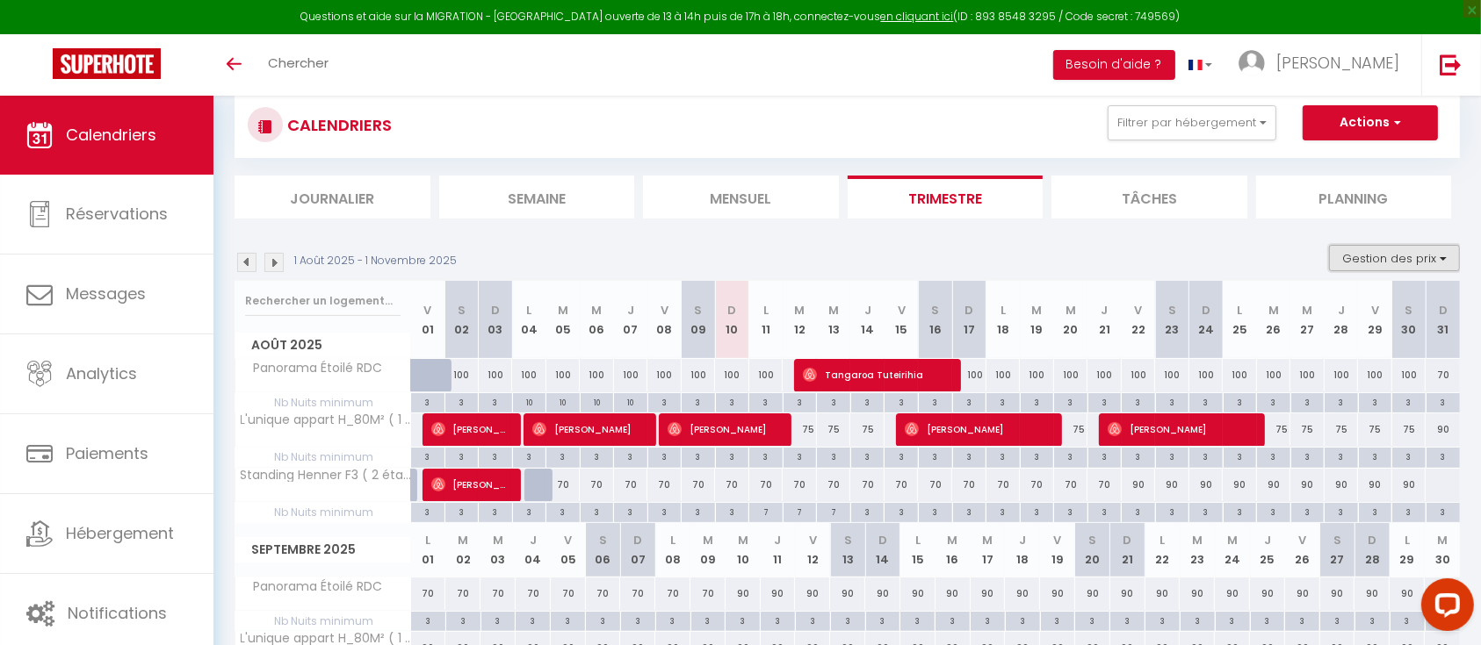
click at [1363, 253] on button "Gestion des prix" at bounding box center [1394, 258] width 131 height 26
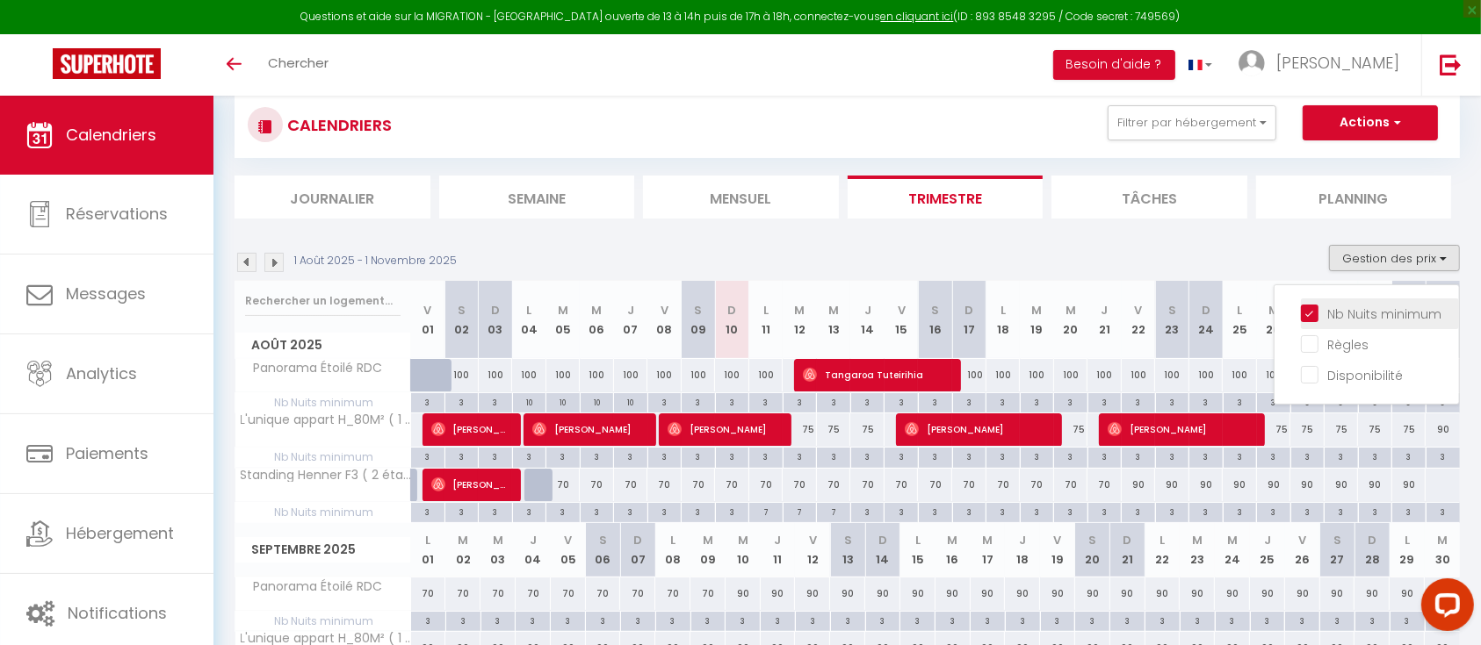
click at [1342, 306] on input "Nb Nuits minimum" at bounding box center [1380, 313] width 158 height 18
checkbox input "false"
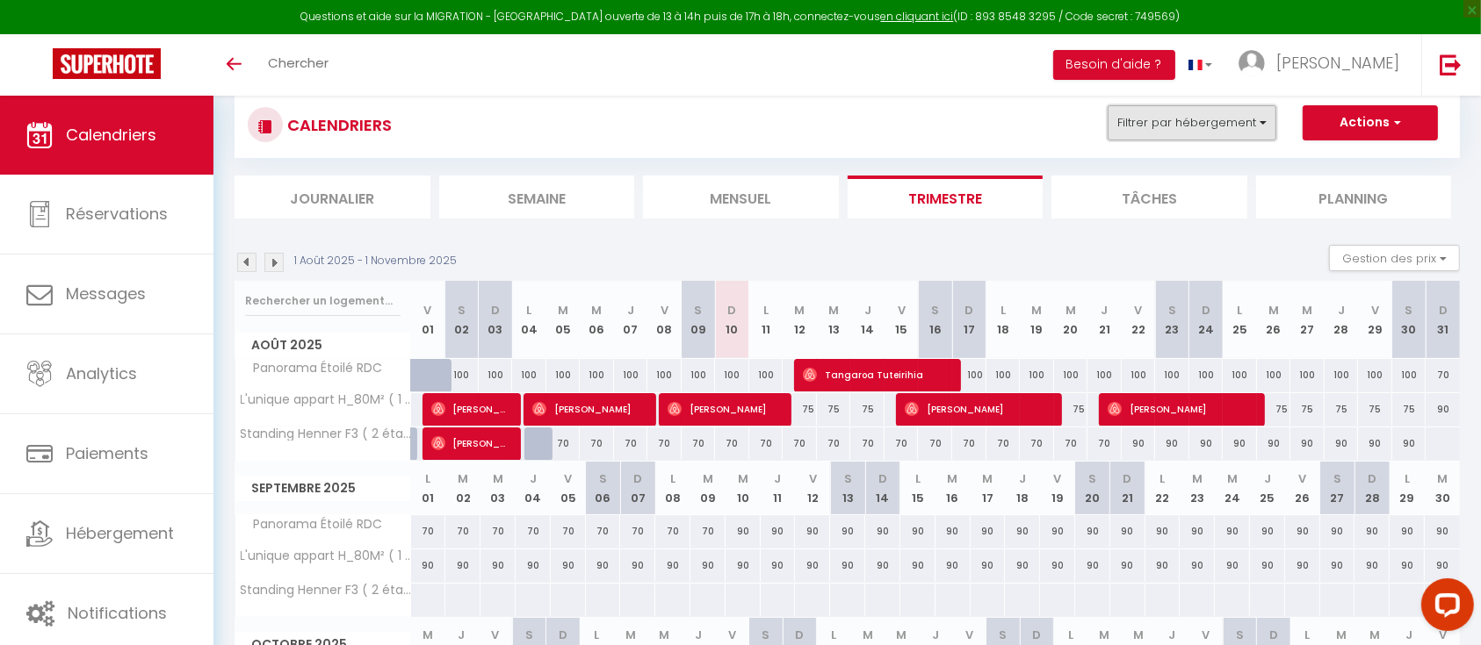
click at [1230, 112] on button "Filtrer par hébergement" at bounding box center [1191, 122] width 169 height 35
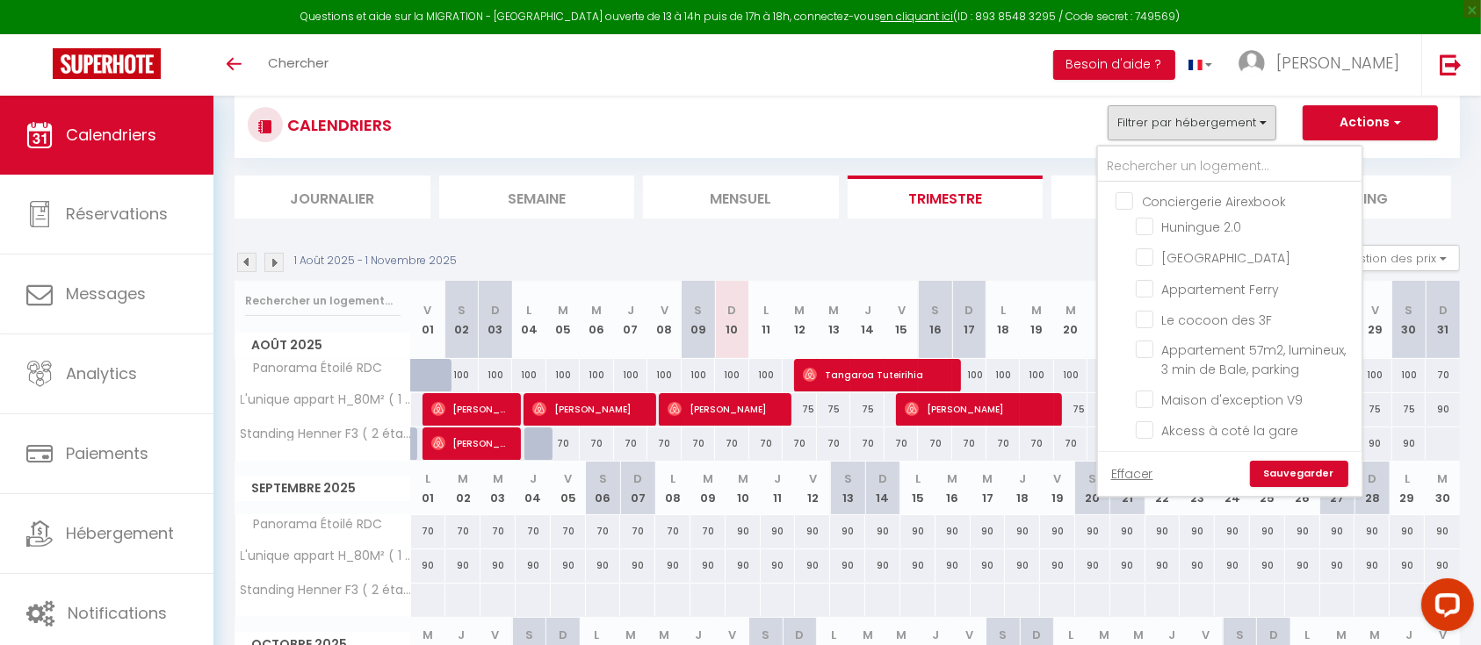
click at [1130, 198] on input "Conciergerie Airexbook" at bounding box center [1246, 200] width 263 height 18
checkbox input "true"
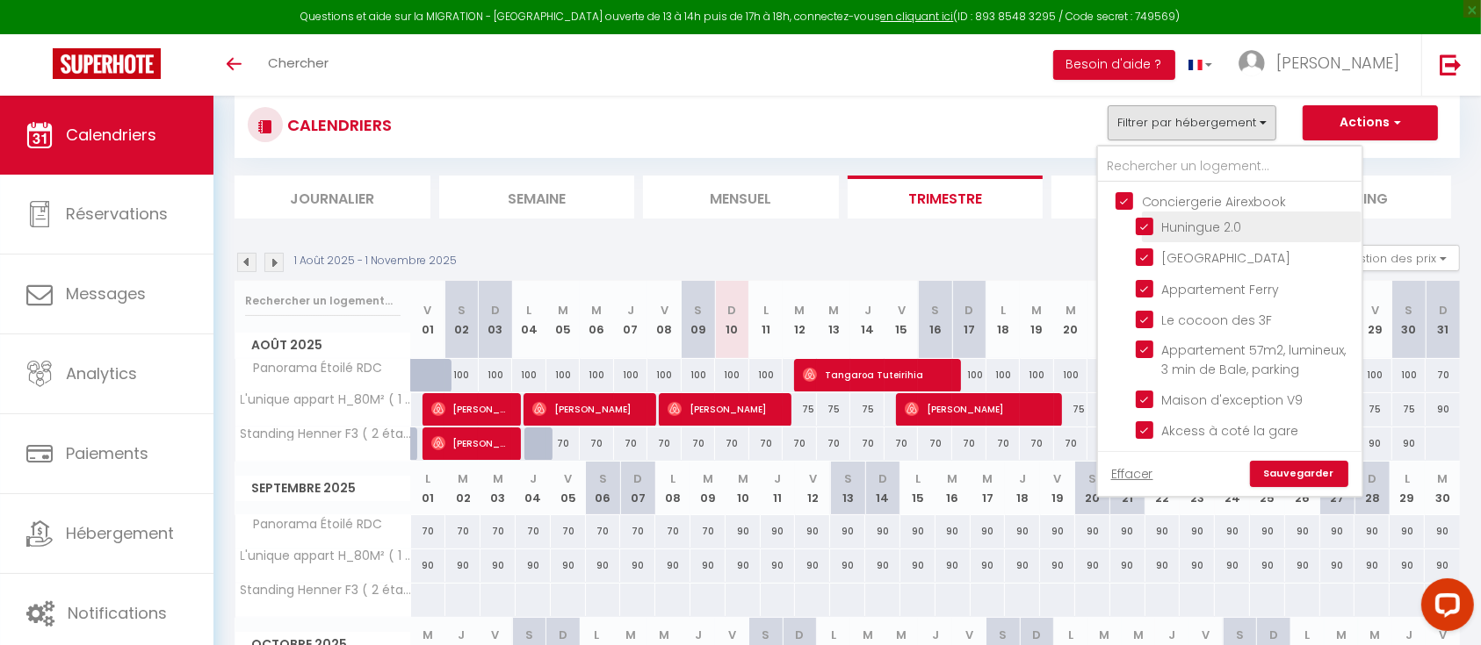
checkbox input "true"
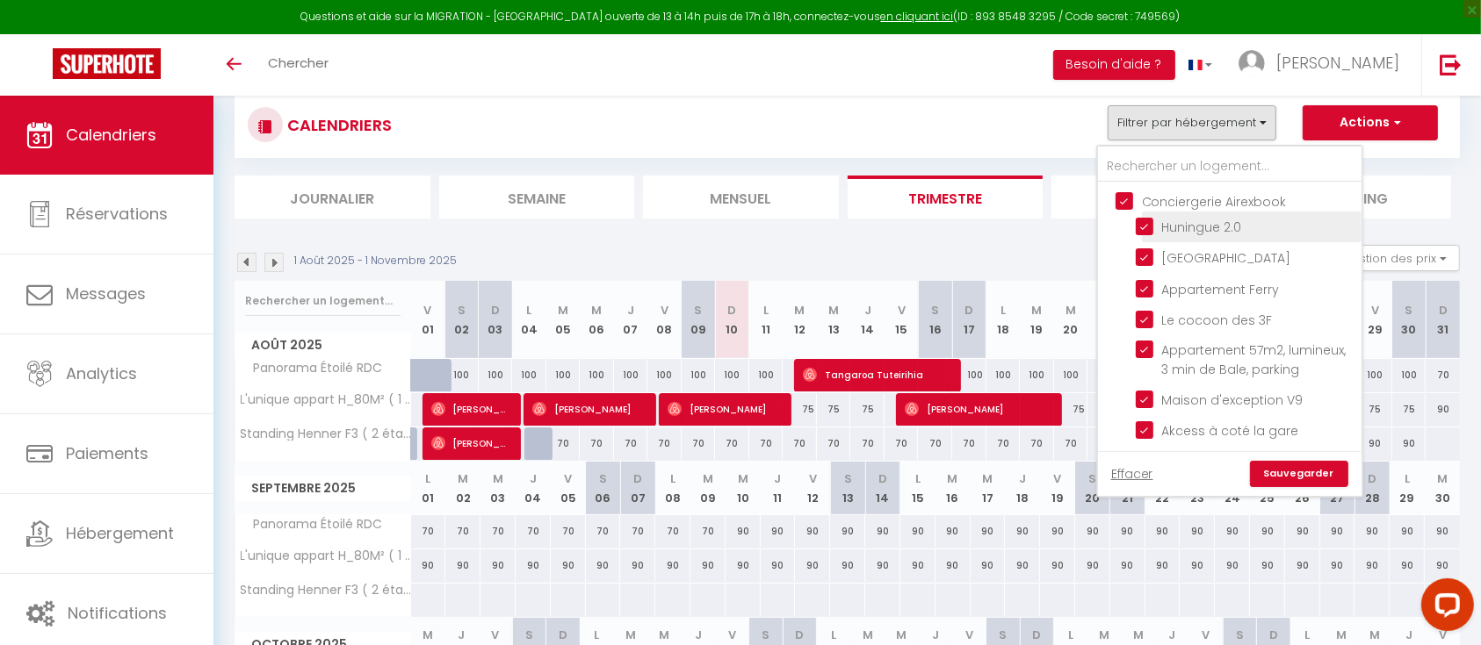
checkbox input "true"
checkbox input "false"
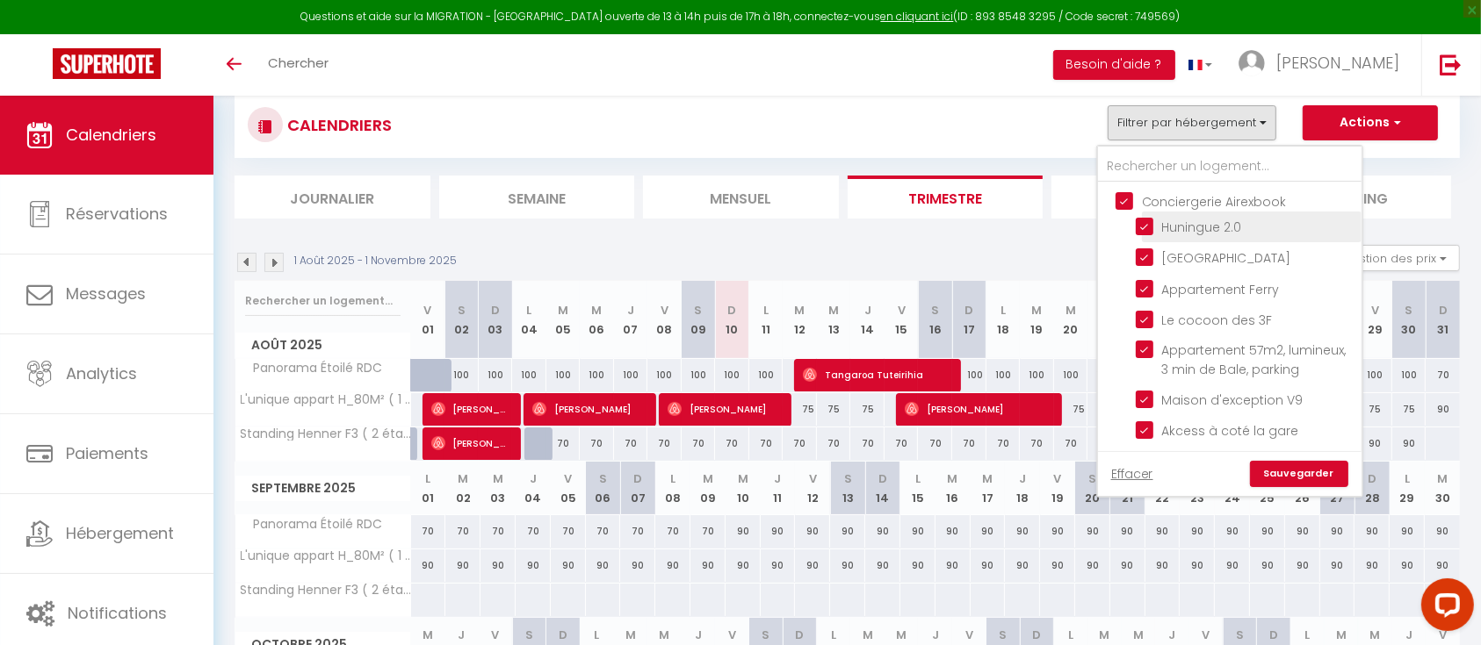
checkbox input "false"
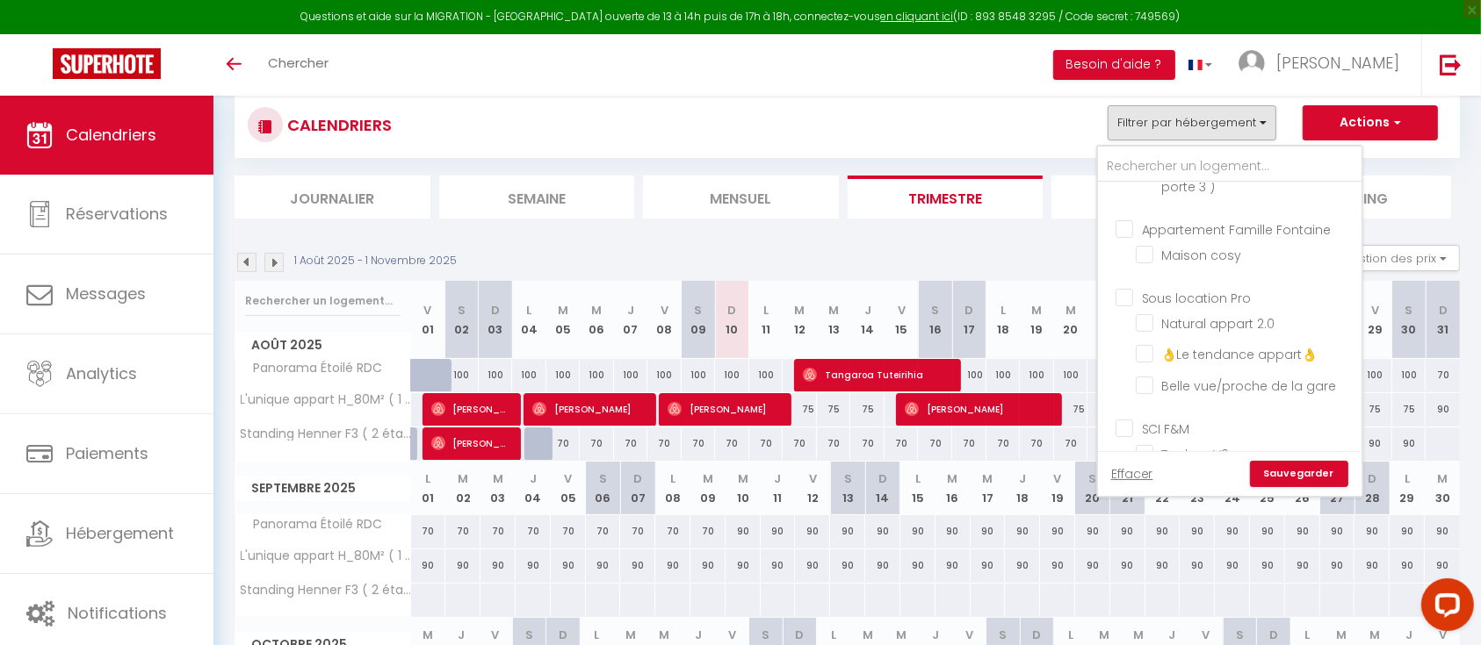
scroll to position [400, 0]
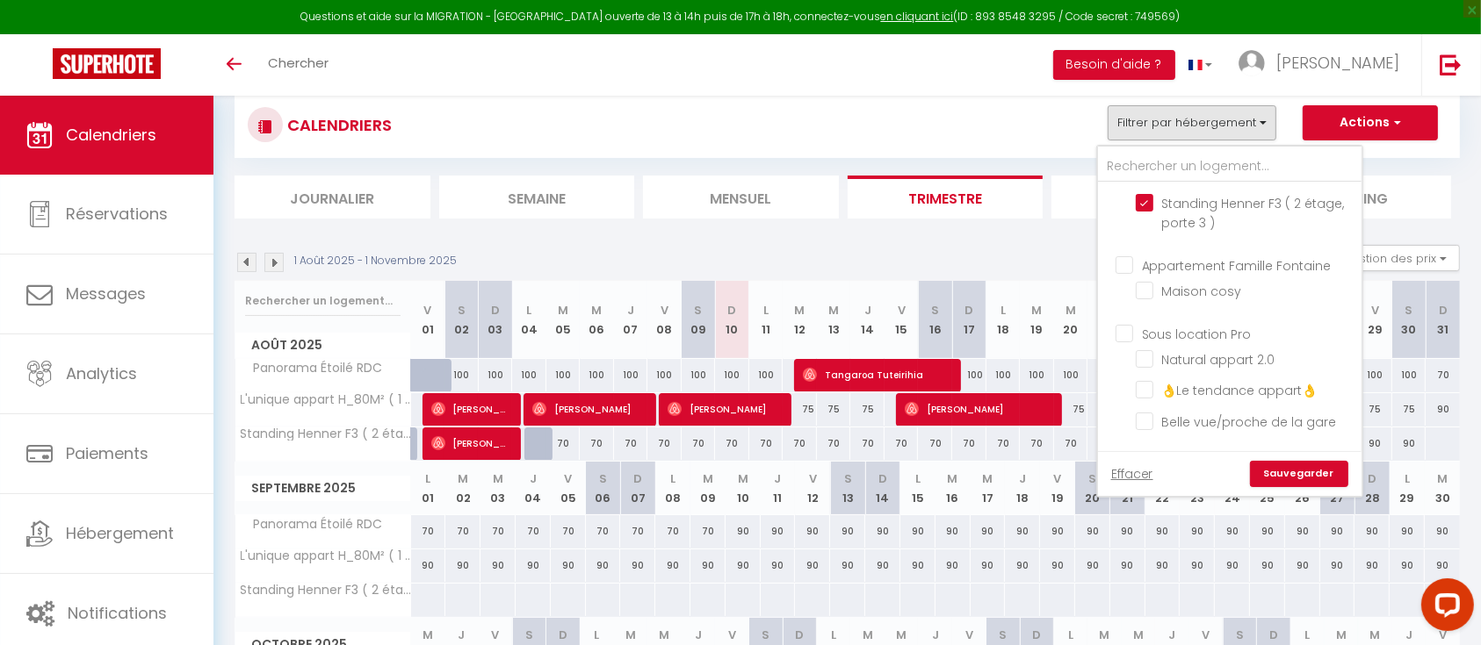
click at [1131, 273] on input "Appartement Famille Fontaine" at bounding box center [1246, 265] width 263 height 18
checkbox input "true"
checkbox input "false"
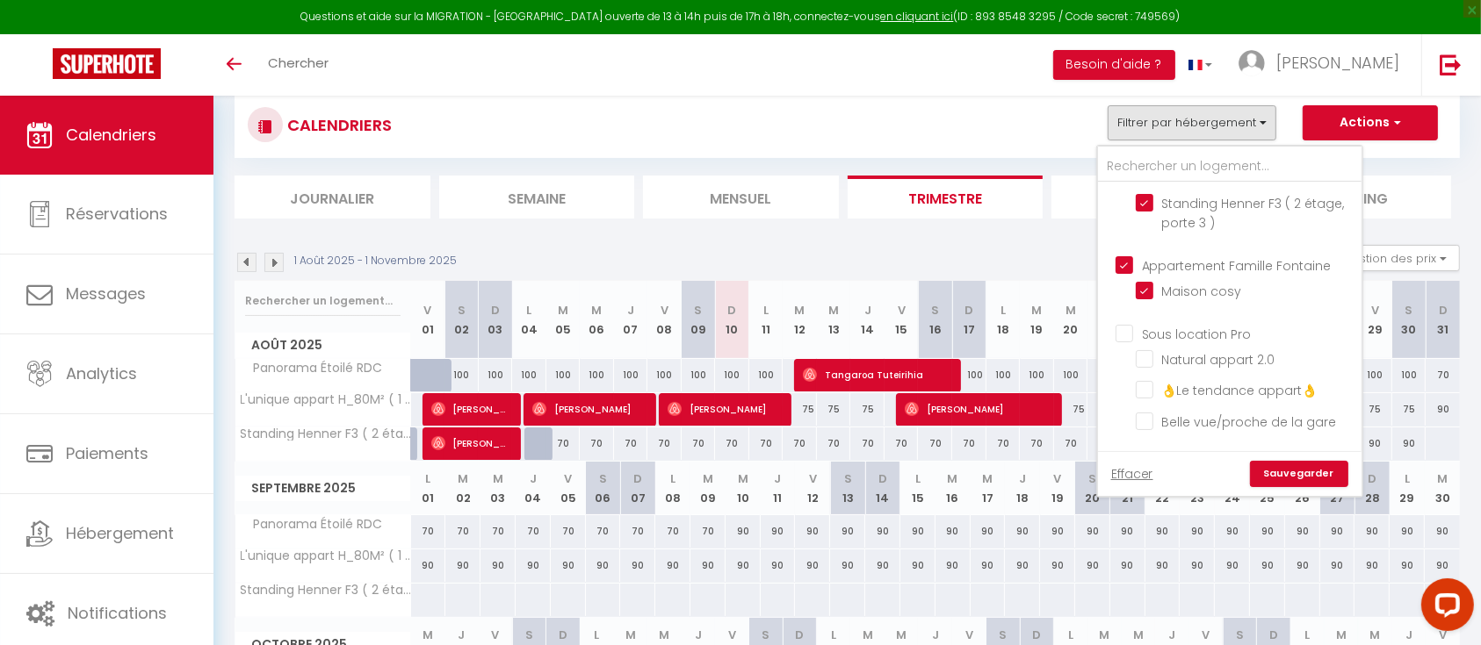
checkbox input "false"
click at [1123, 342] on input "Sous location Pro" at bounding box center [1246, 333] width 263 height 18
checkbox input "true"
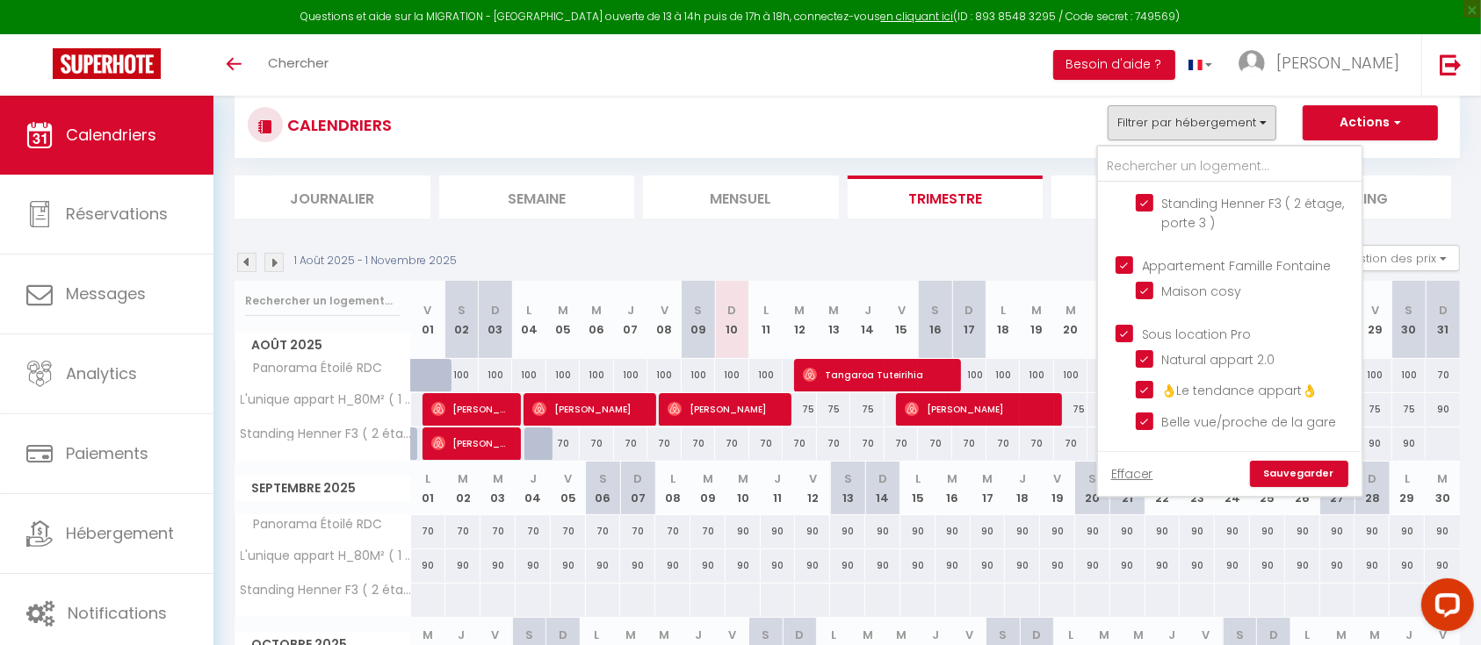
checkbox input "true"
checkbox input "false"
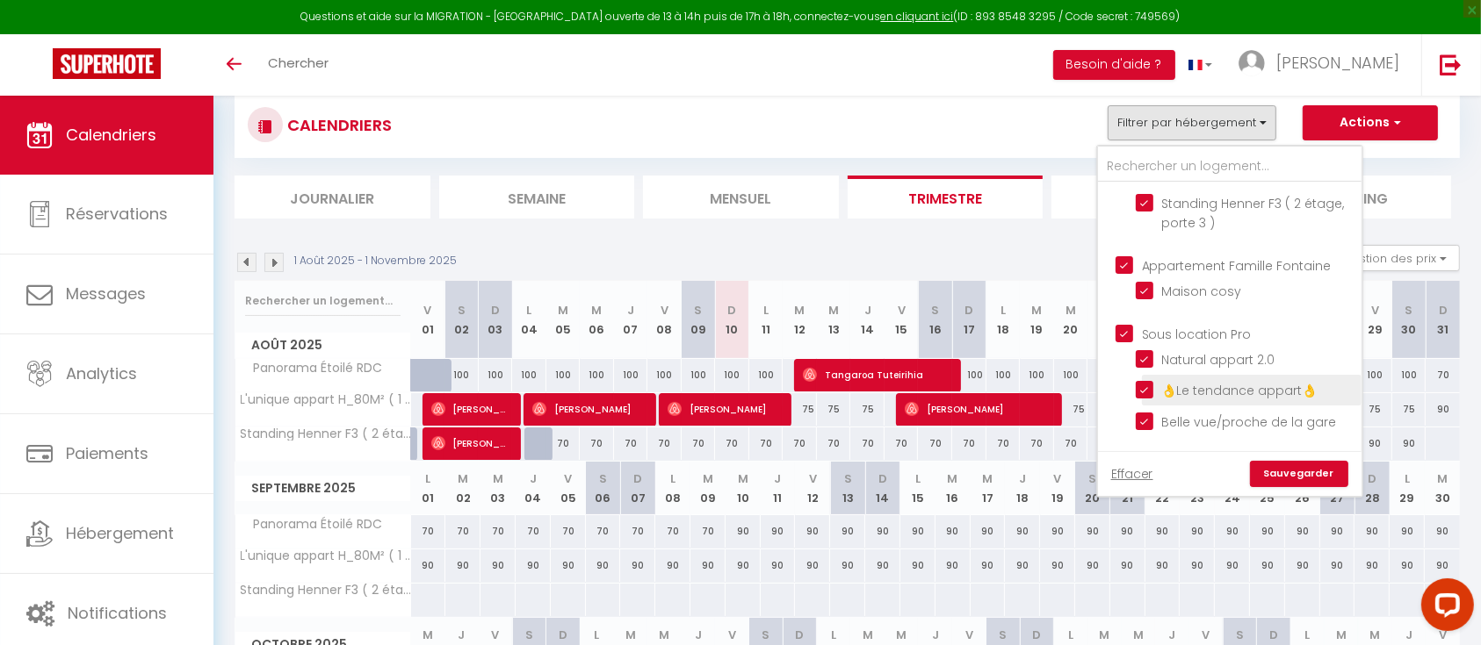
scroll to position [516, 0]
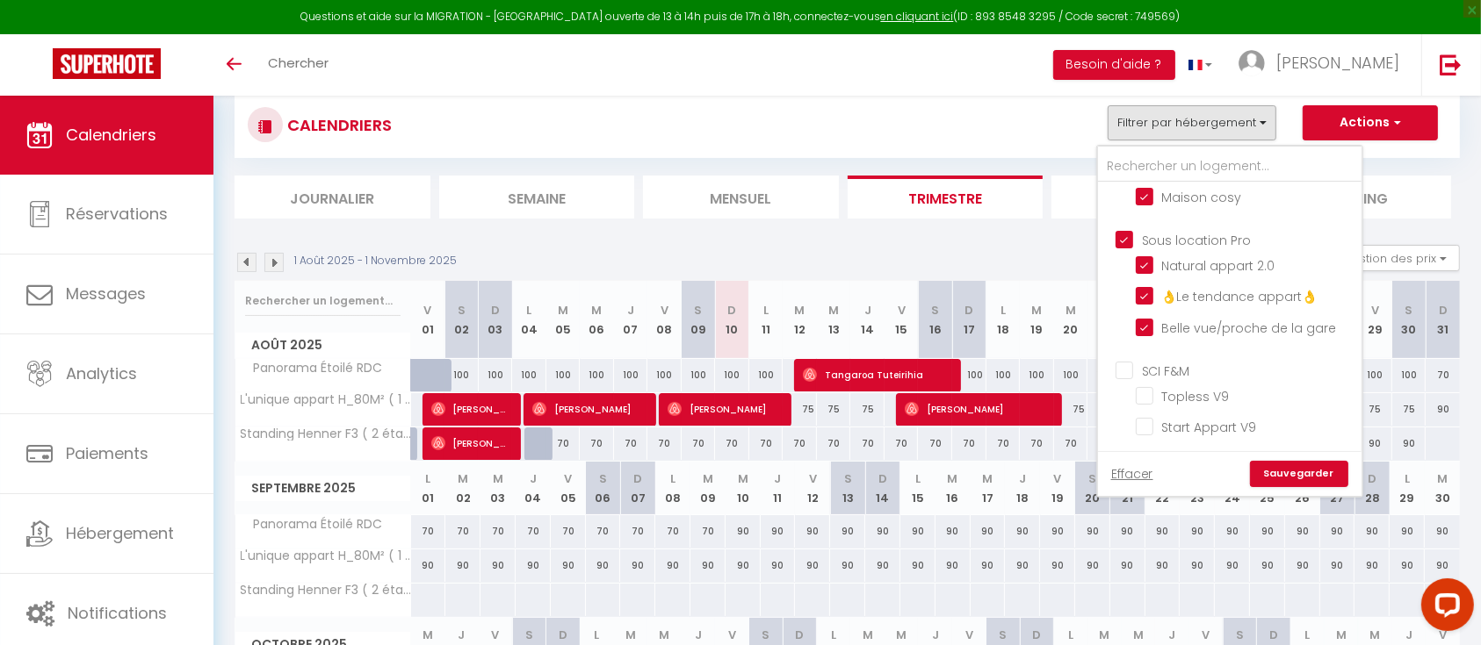
click at [1112, 364] on ul "SCI F&M Topless V9 Start Appart V9" at bounding box center [1229, 402] width 263 height 100
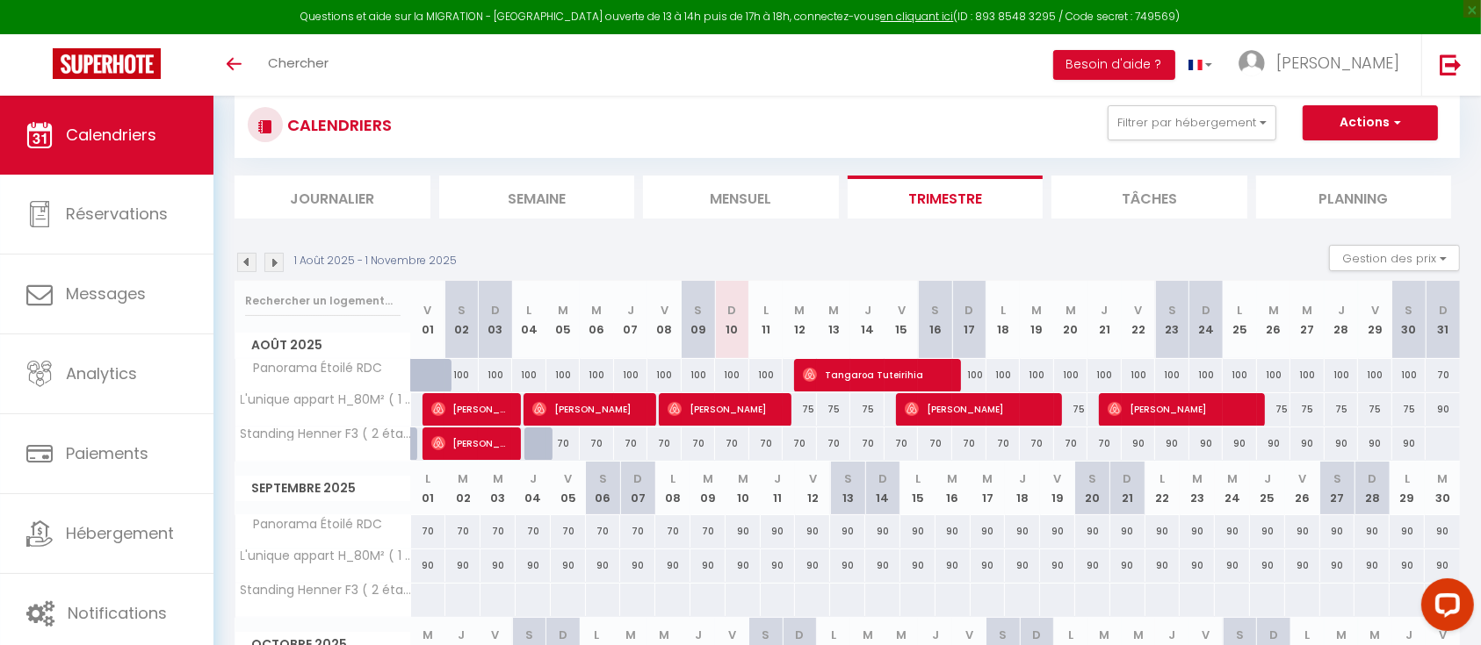
click at [1222, 141] on div "CALENDRIERS Filtrer par hébergement Conciergerie Airexbook Huningue 2.0 Studio …" at bounding box center [847, 125] width 1199 height 40
click at [1214, 127] on button "Filtrer par hébergement" at bounding box center [1191, 122] width 169 height 35
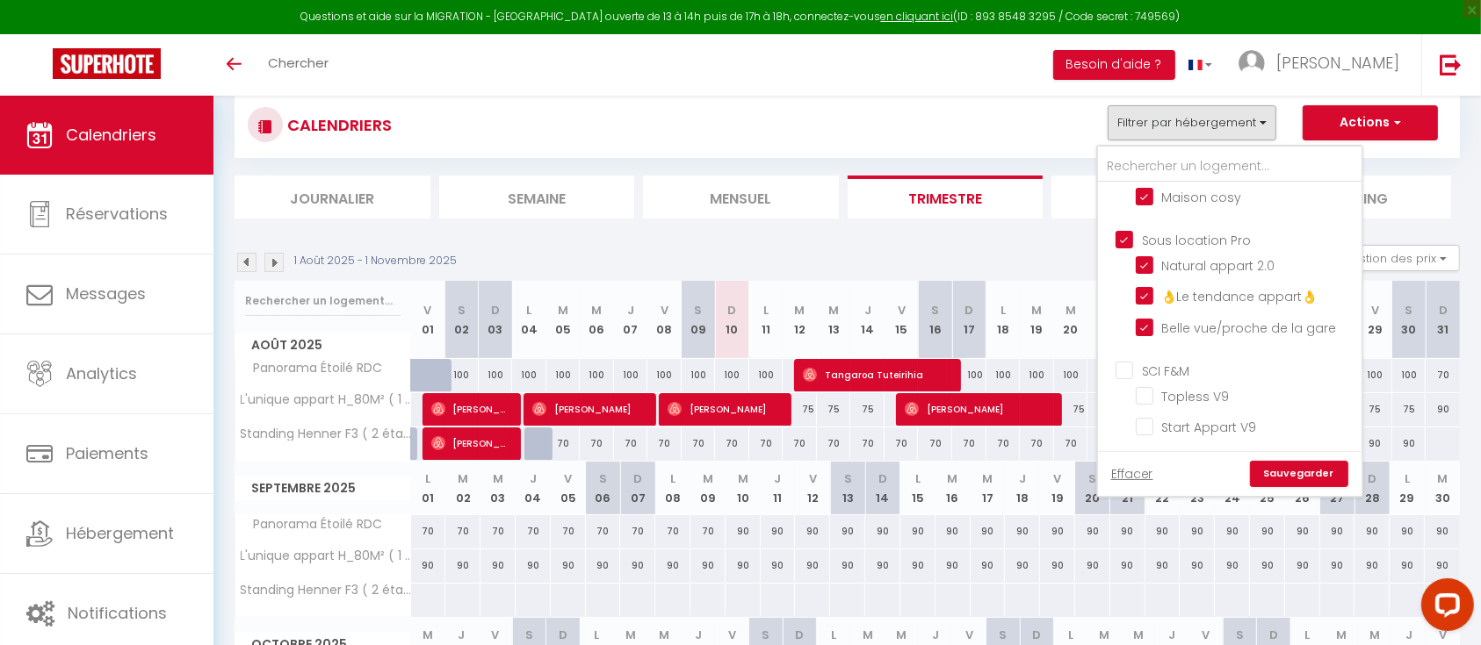
click at [1123, 371] on input "SCI F&M" at bounding box center [1246, 370] width 263 height 18
checkbox input "true"
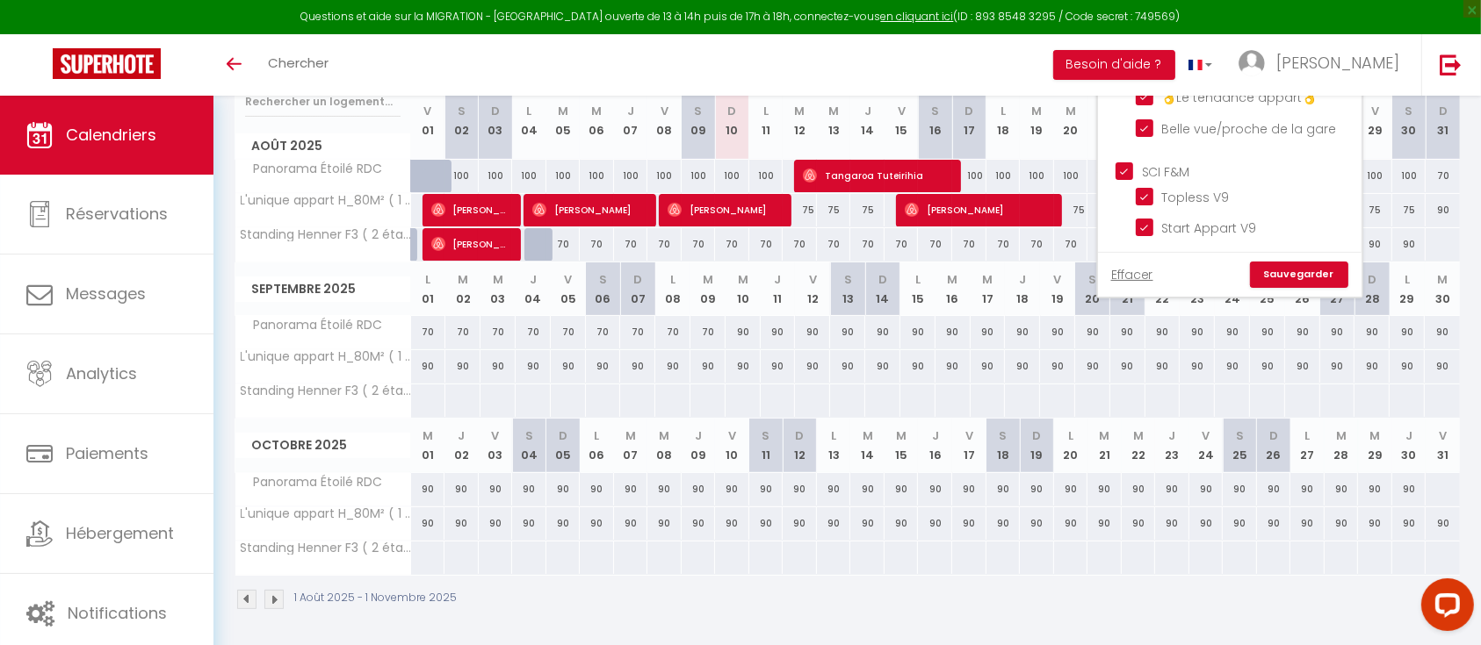
click at [1300, 266] on link "Sauvegarder" at bounding box center [1299, 275] width 98 height 26
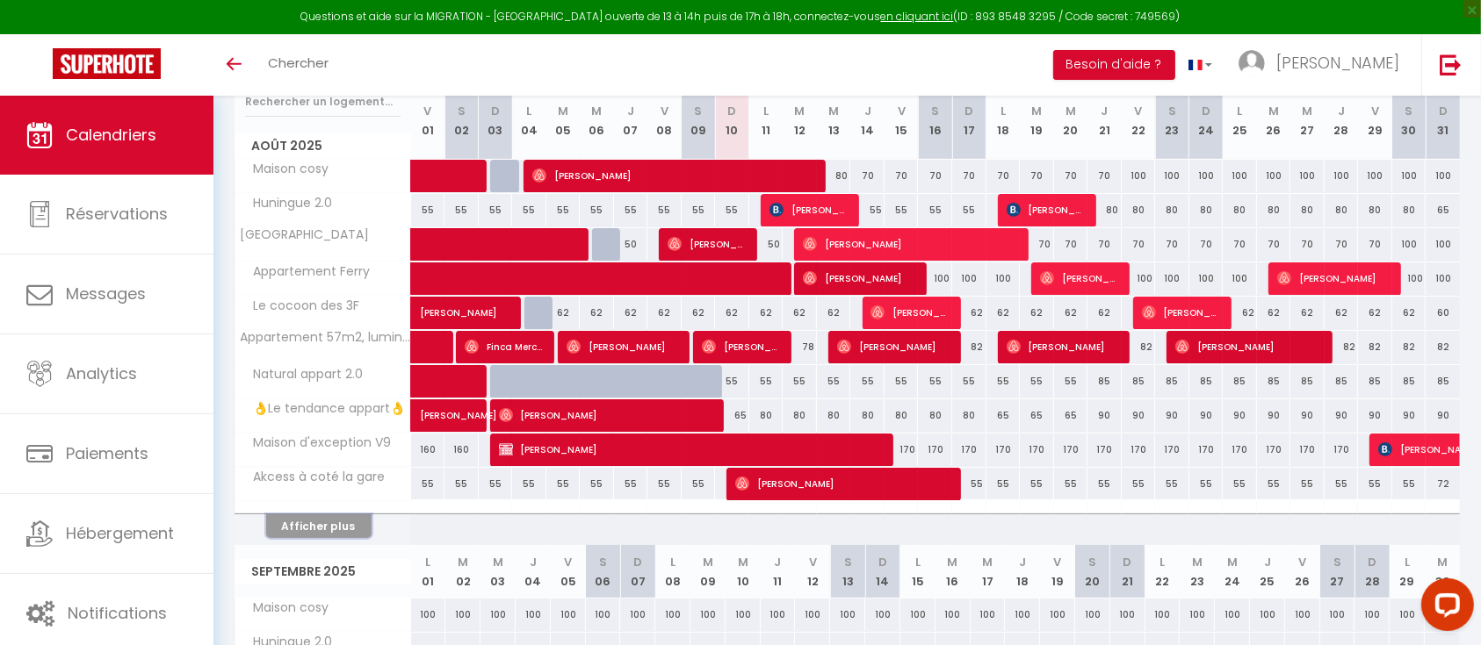
click at [320, 522] on button "Afficher plus" at bounding box center [318, 527] width 105 height 24
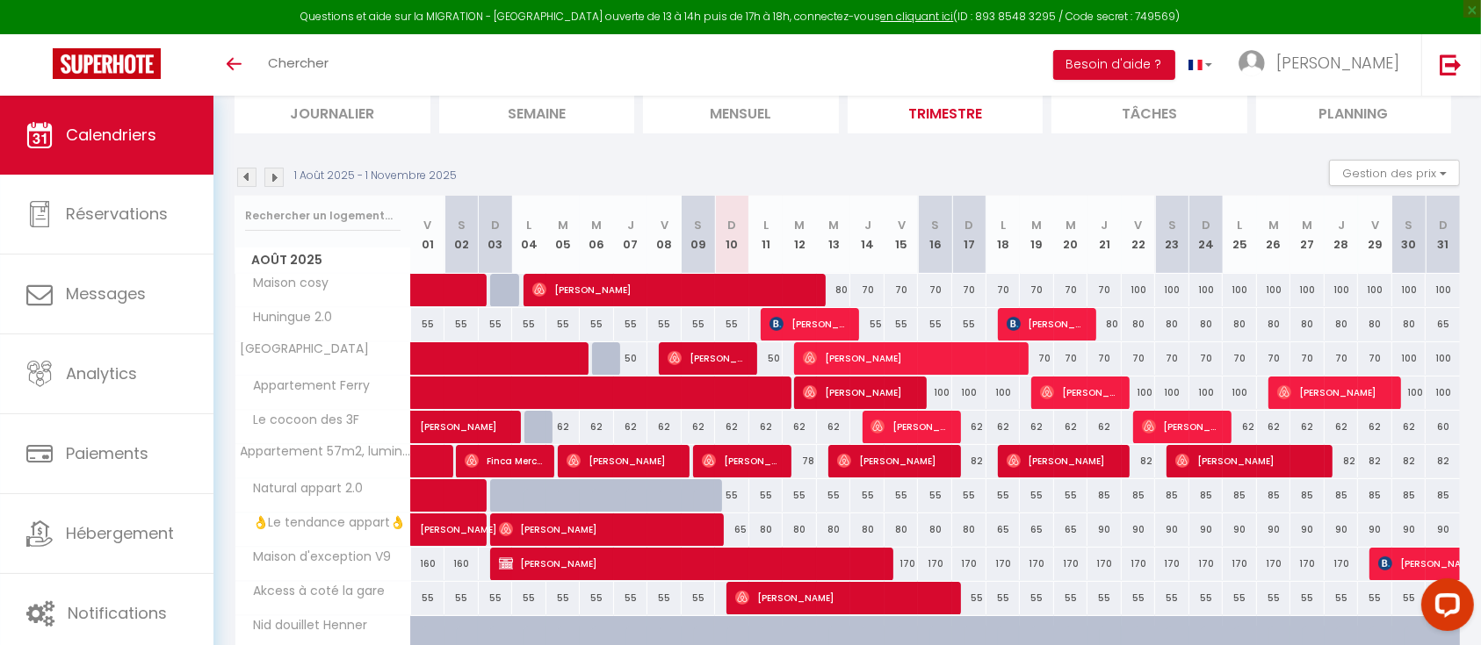
scroll to position [126, 0]
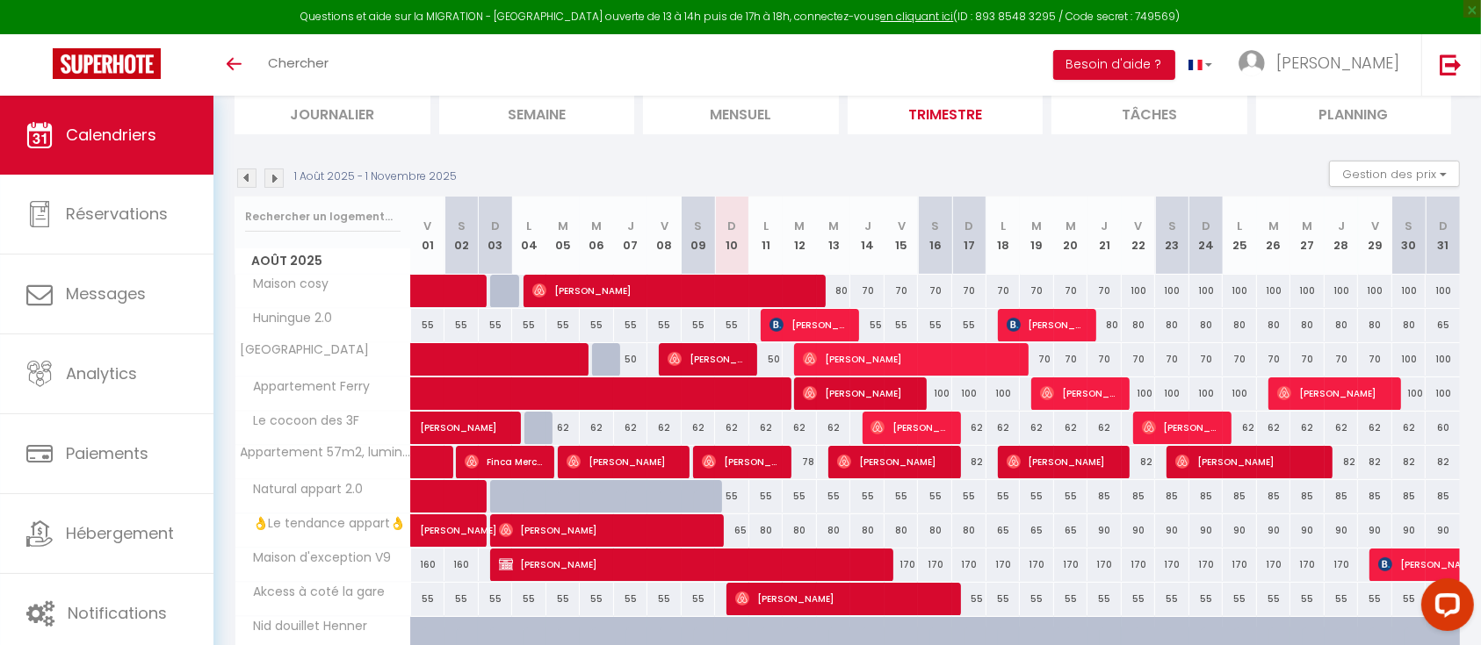
click at [660, 229] on abbr "V" at bounding box center [664, 226] width 8 height 17
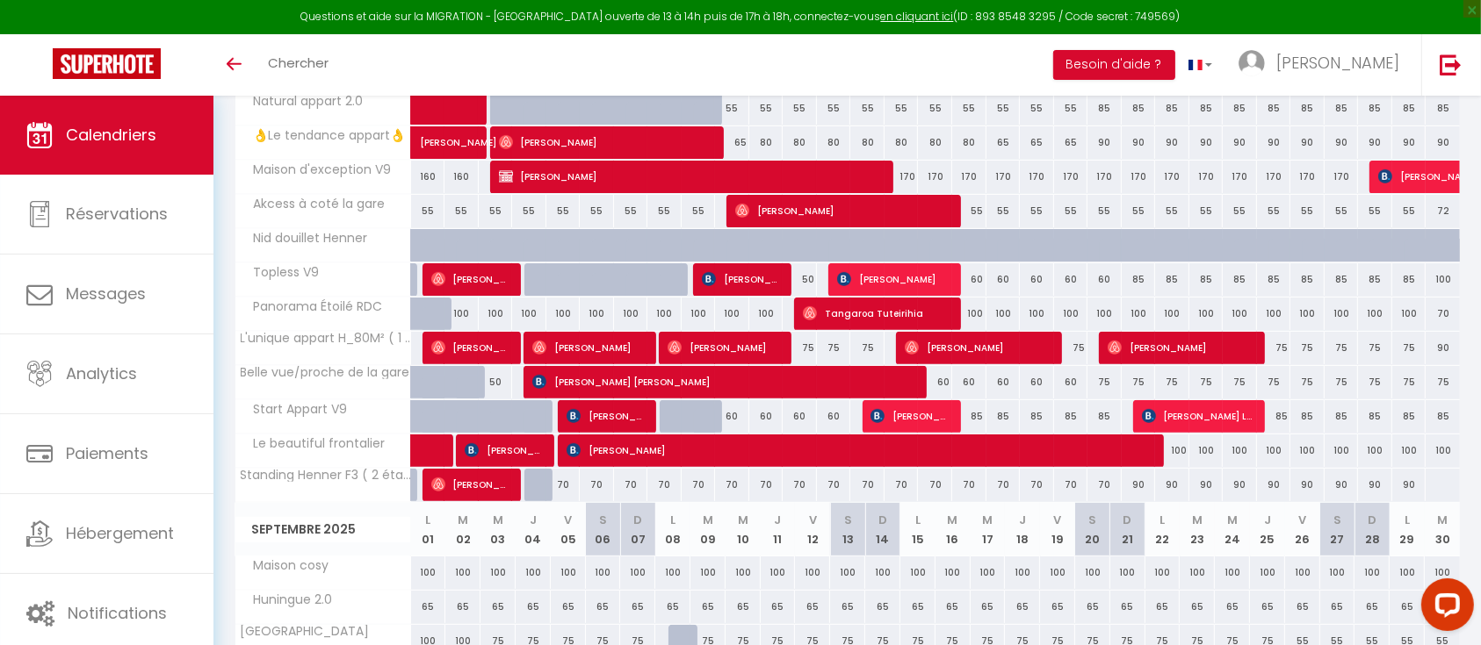
scroll to position [513, 0]
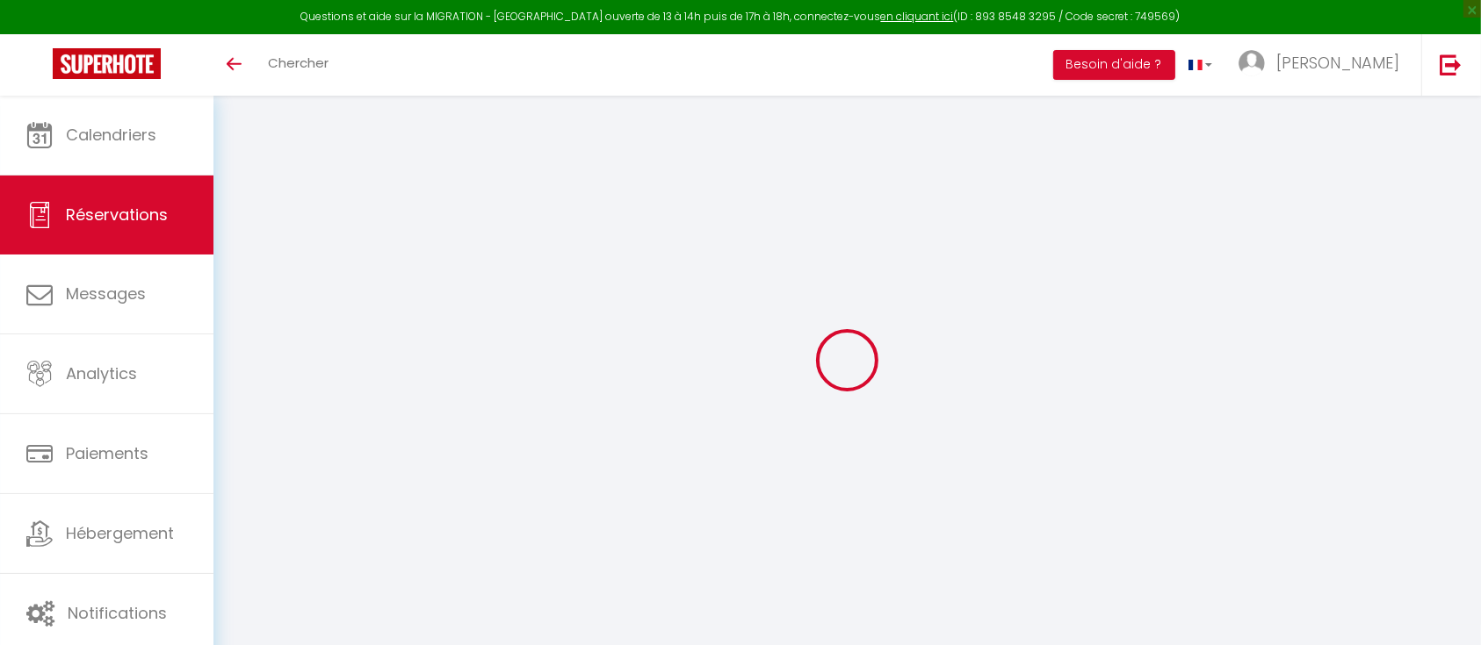
select select
checkbox input "false"
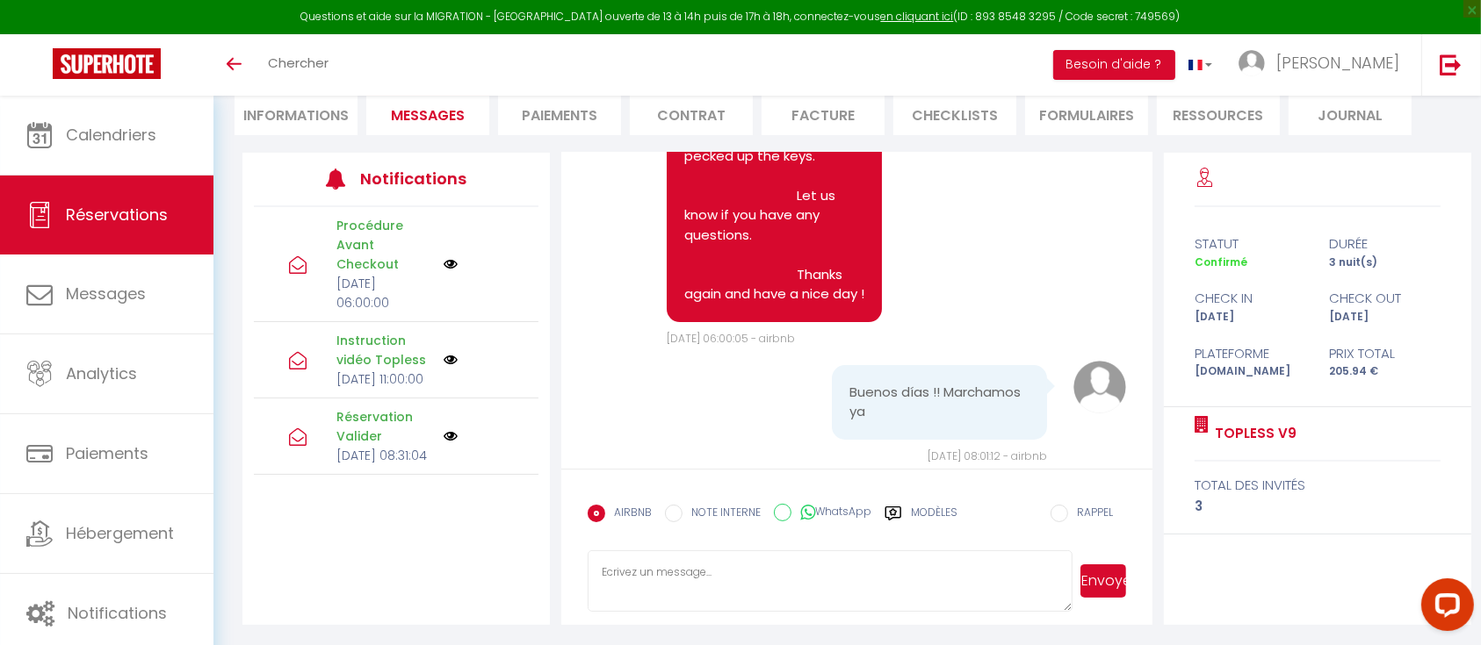
scroll to position [6944, 0]
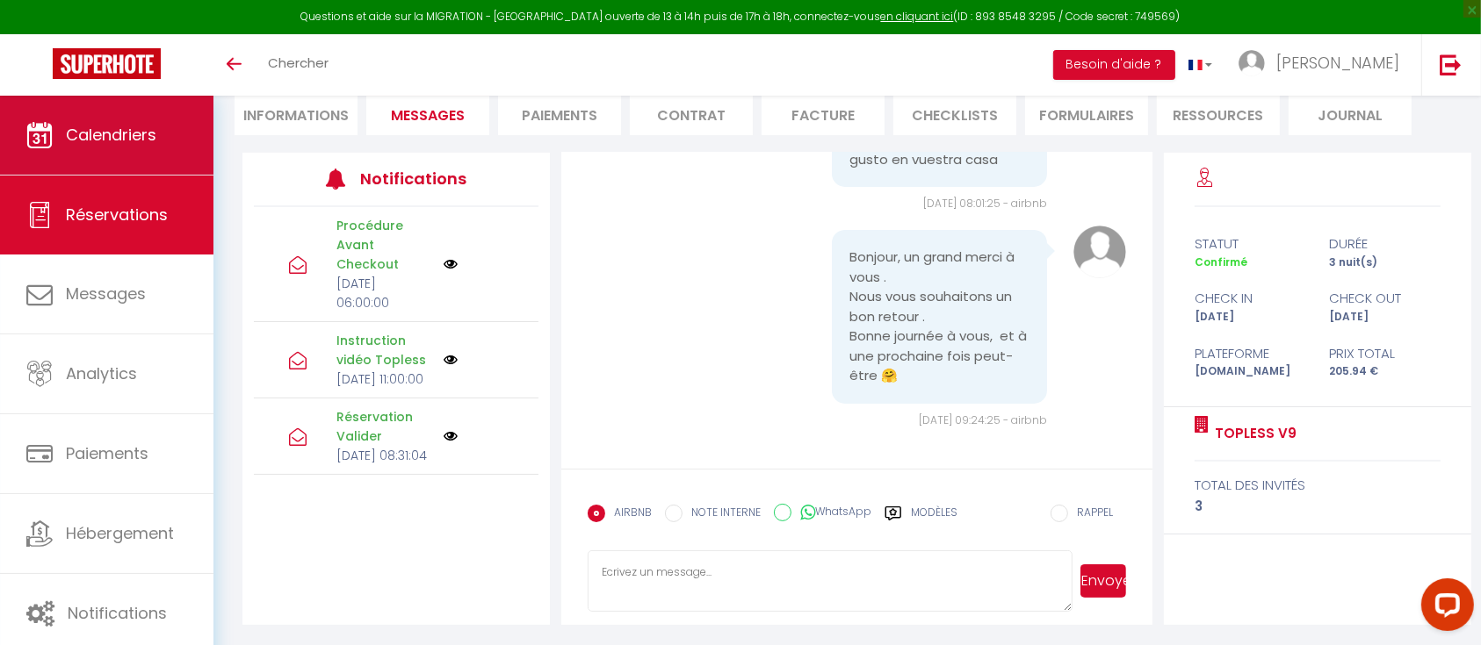
click at [112, 151] on link "Calendriers" at bounding box center [106, 135] width 213 height 79
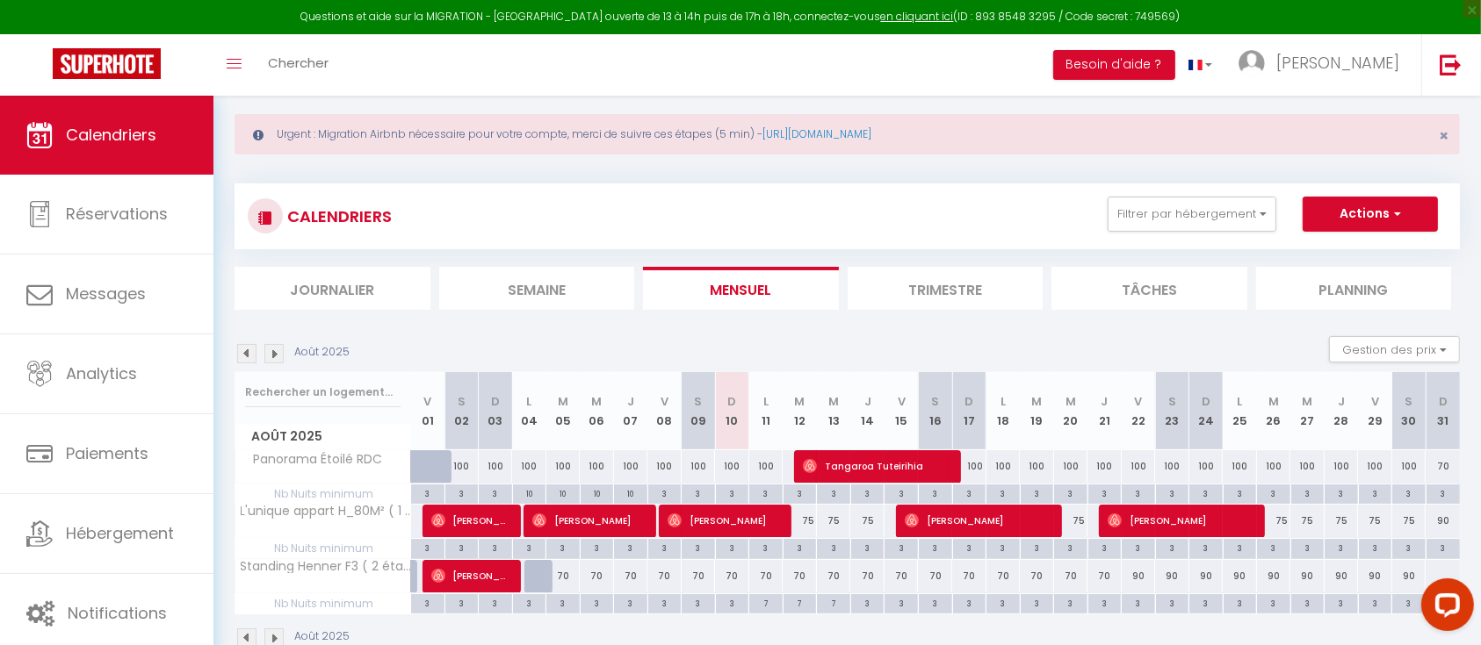
scroll to position [96, 0]
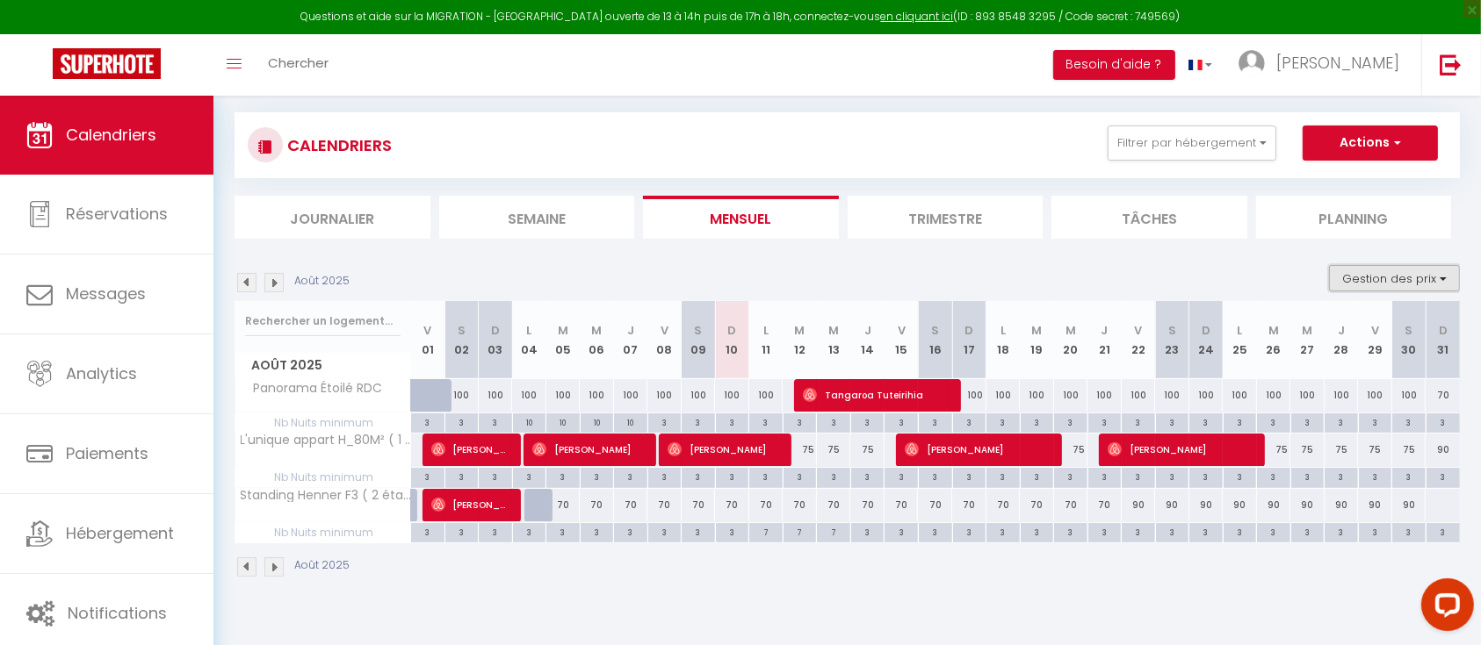
click at [1418, 285] on button "Gestion des prix" at bounding box center [1394, 278] width 131 height 26
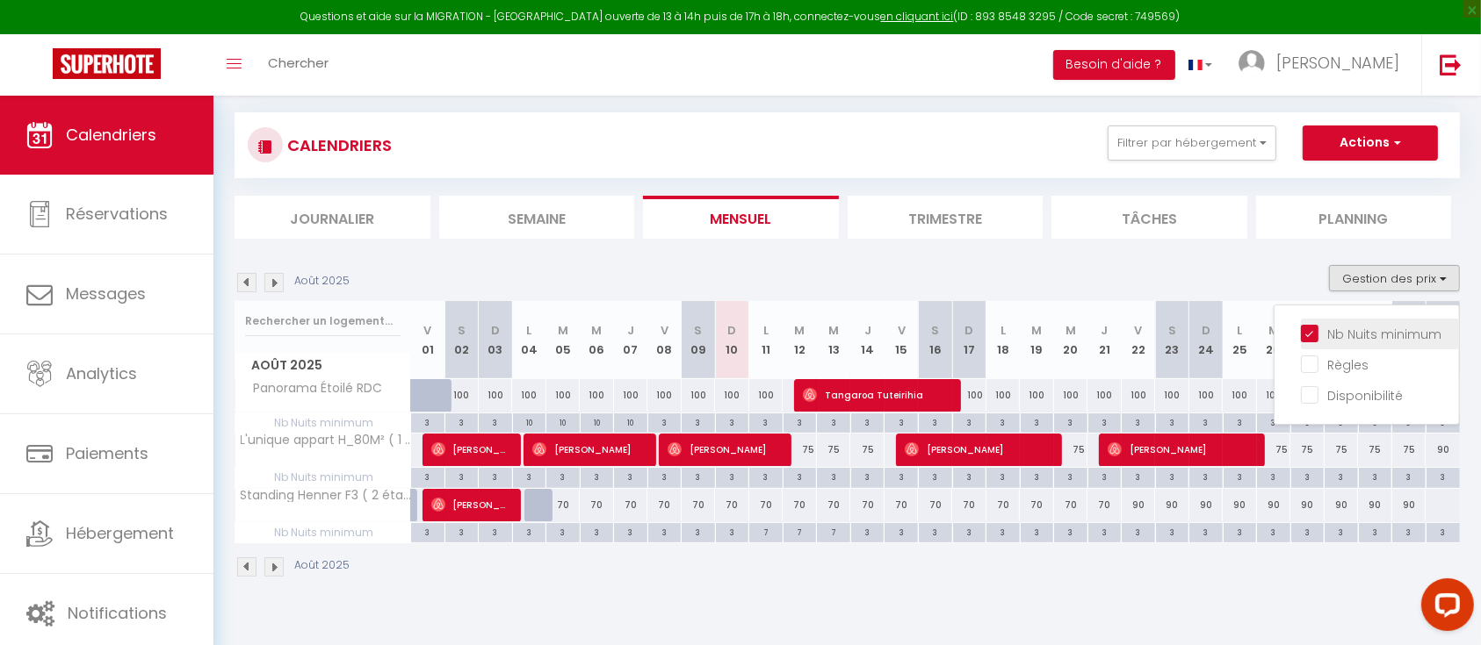
click at [1356, 330] on input "Nb Nuits minimum" at bounding box center [1380, 333] width 158 height 18
checkbox input "false"
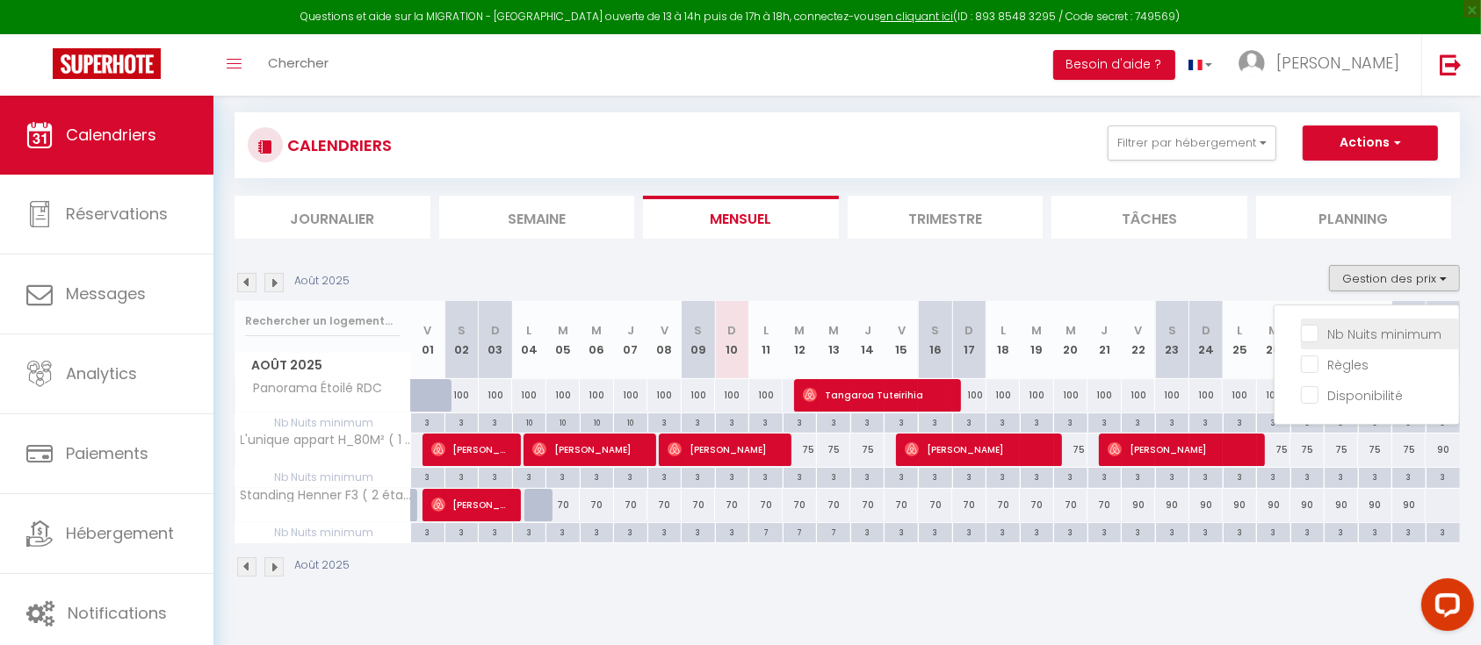
checkbox input "false"
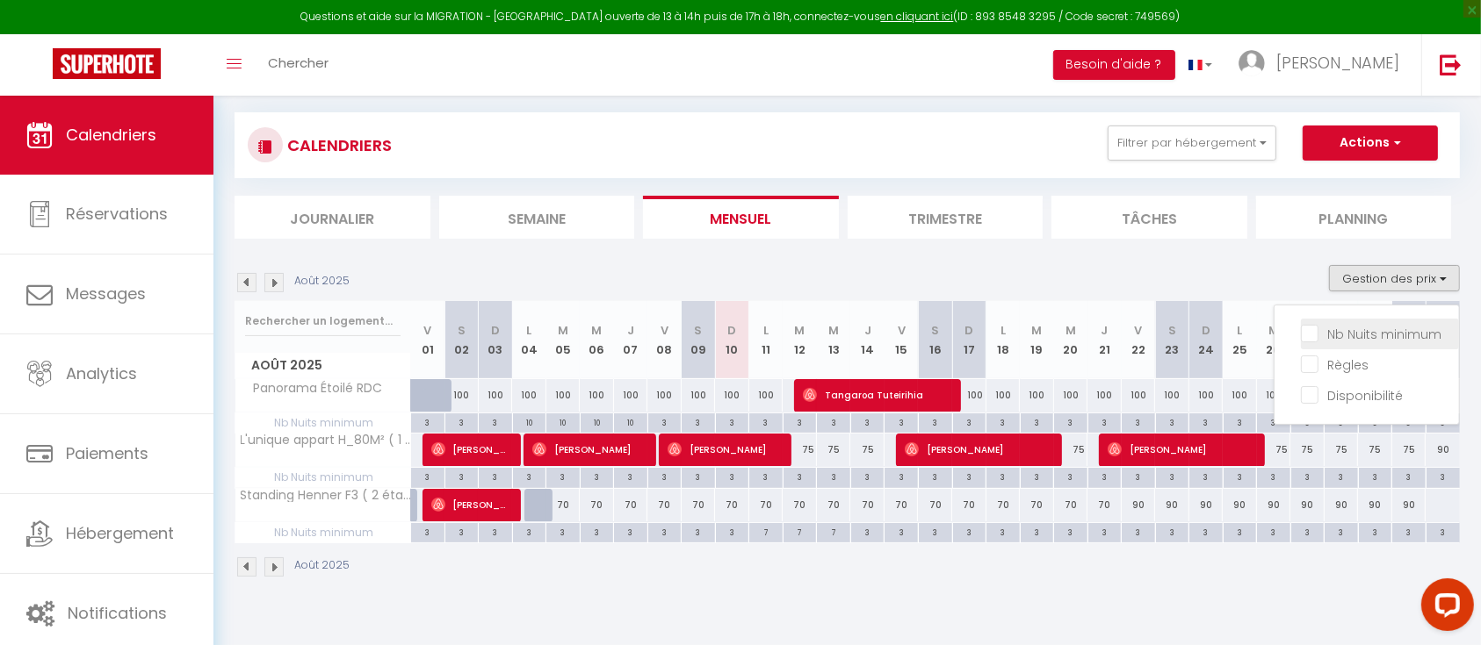
checkbox input "false"
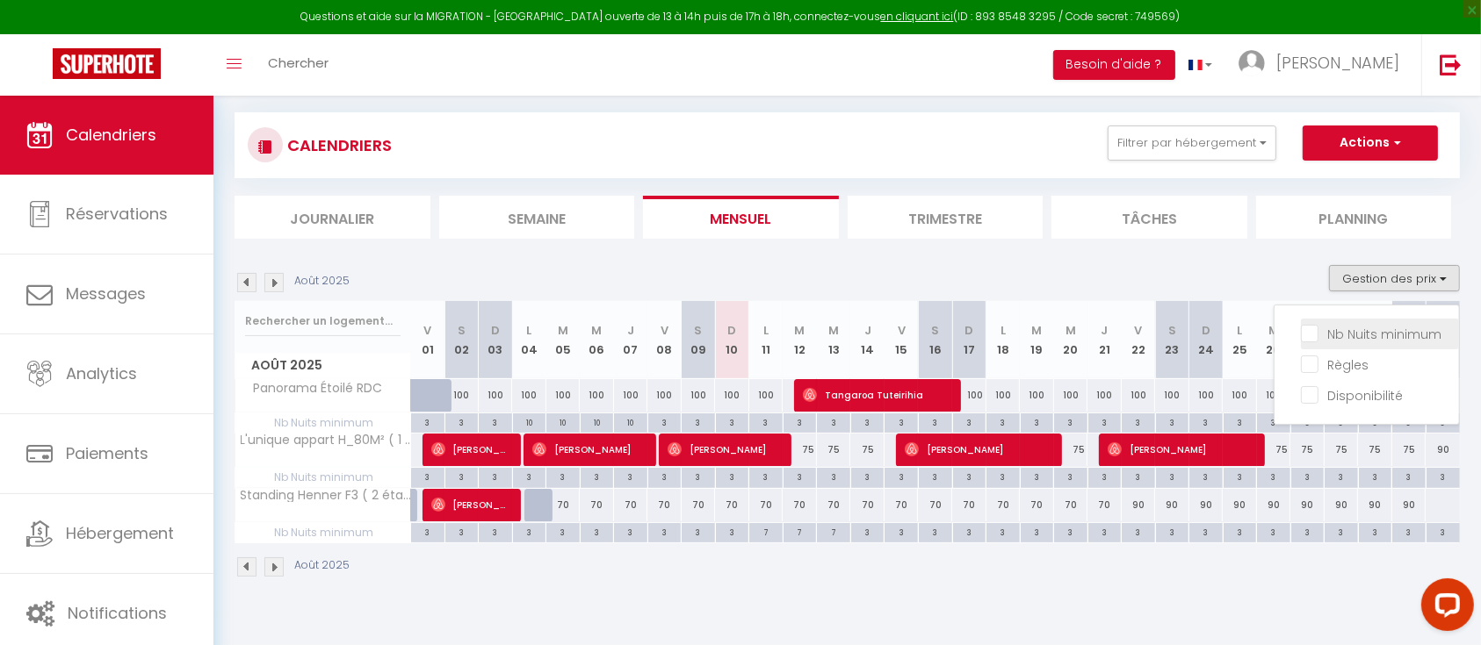
checkbox input "false"
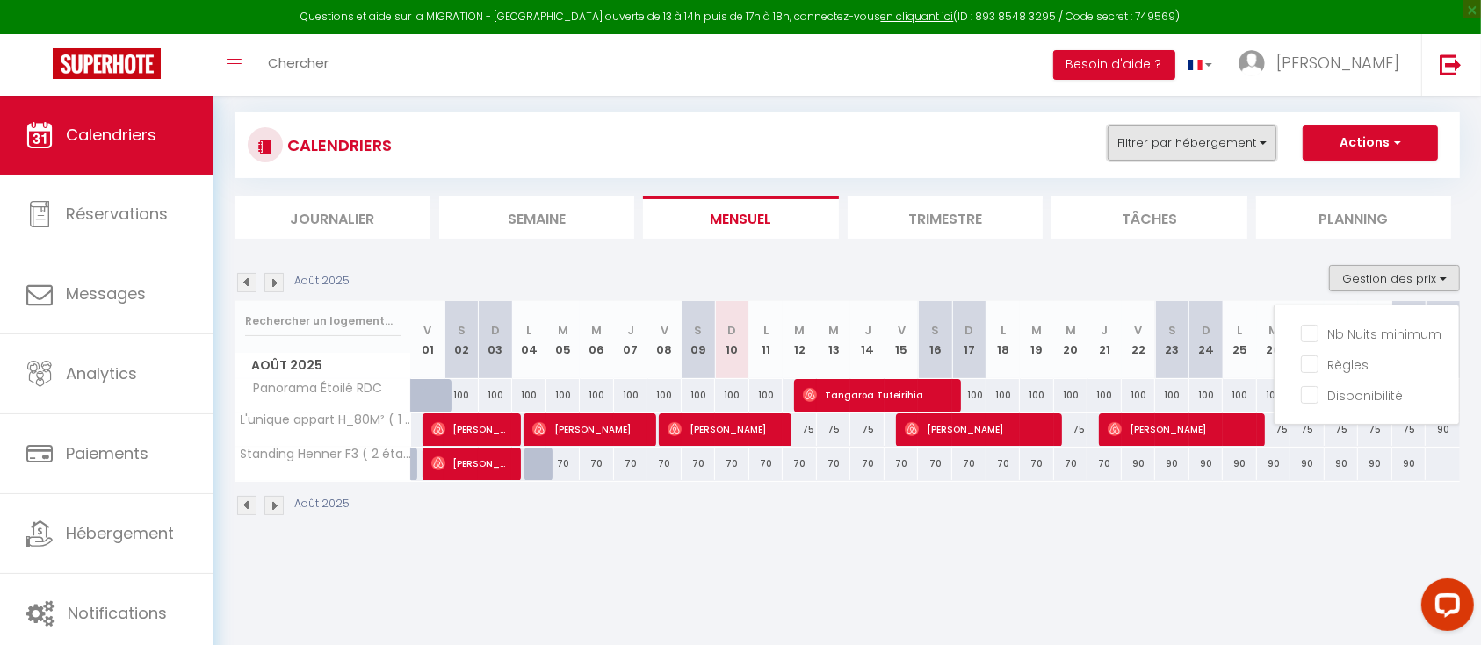
click at [1197, 151] on button "Filtrer par hébergement" at bounding box center [1191, 143] width 169 height 35
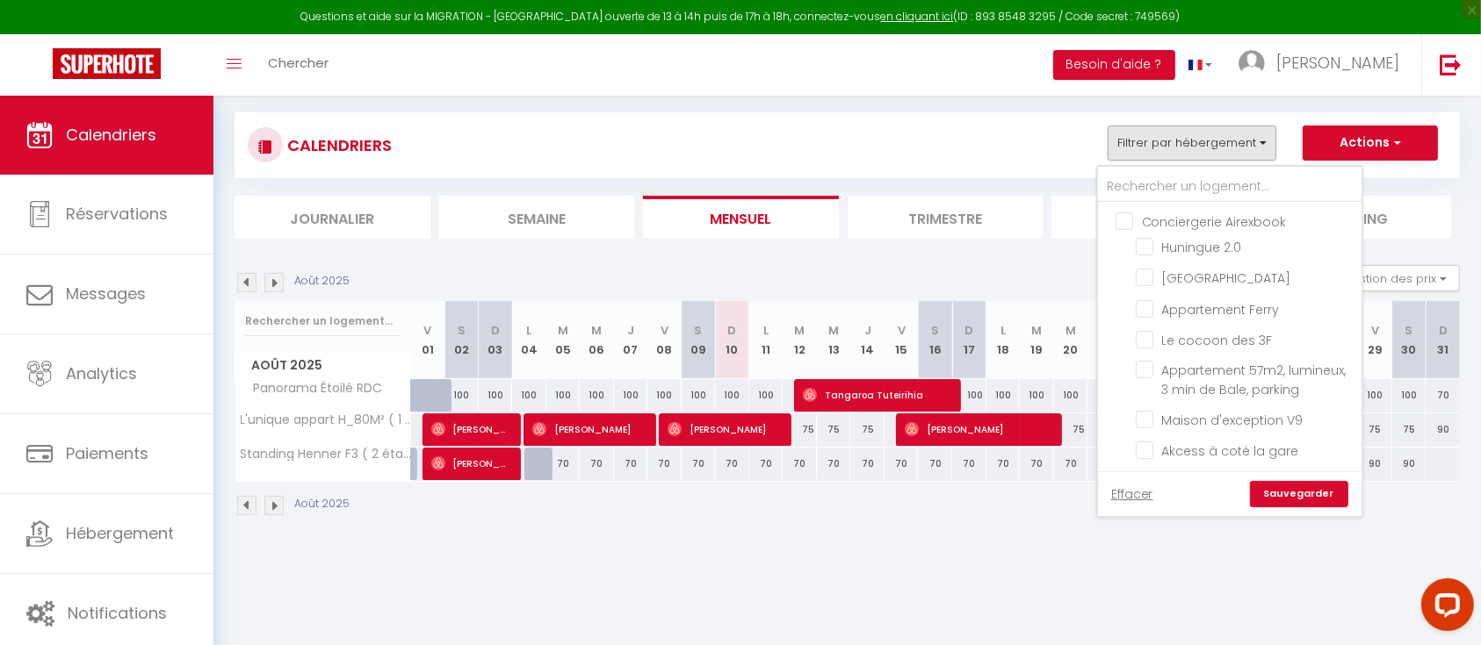
click at [1126, 225] on input "Conciergerie Airexbook" at bounding box center [1246, 221] width 263 height 18
checkbox input "true"
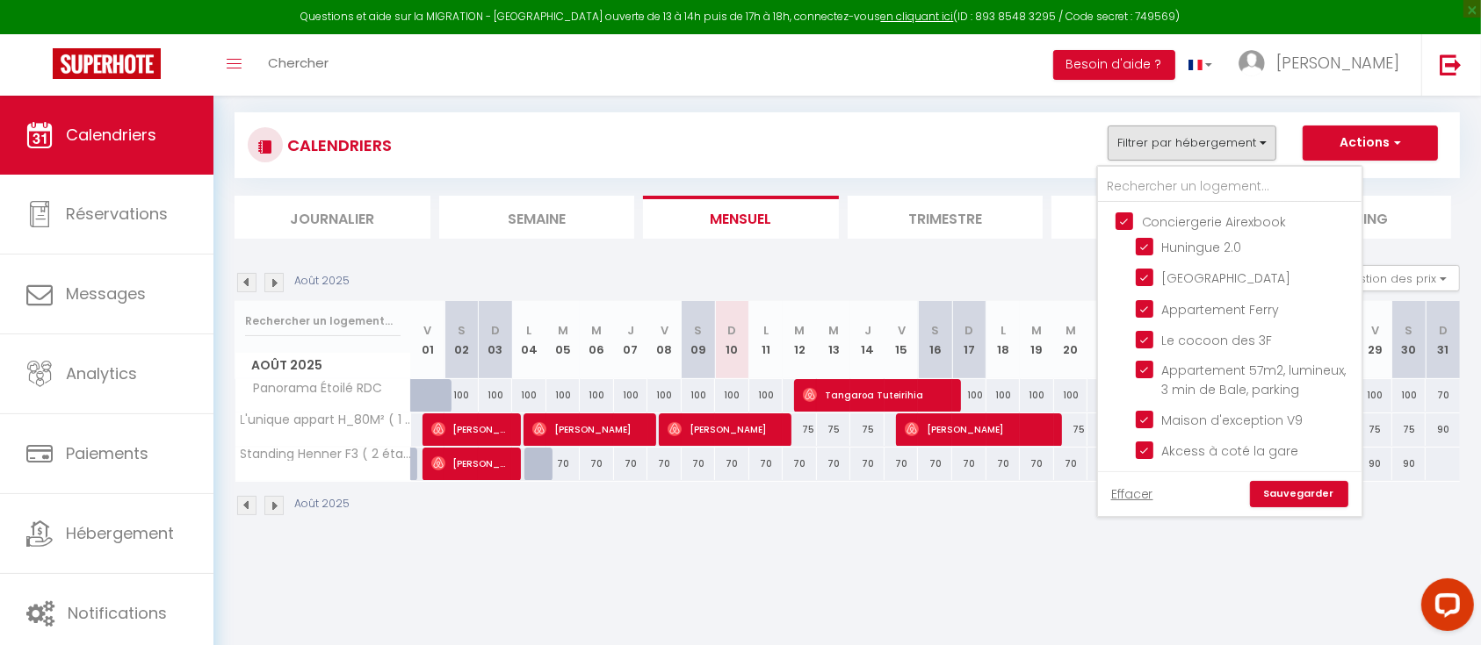
checkbox input "true"
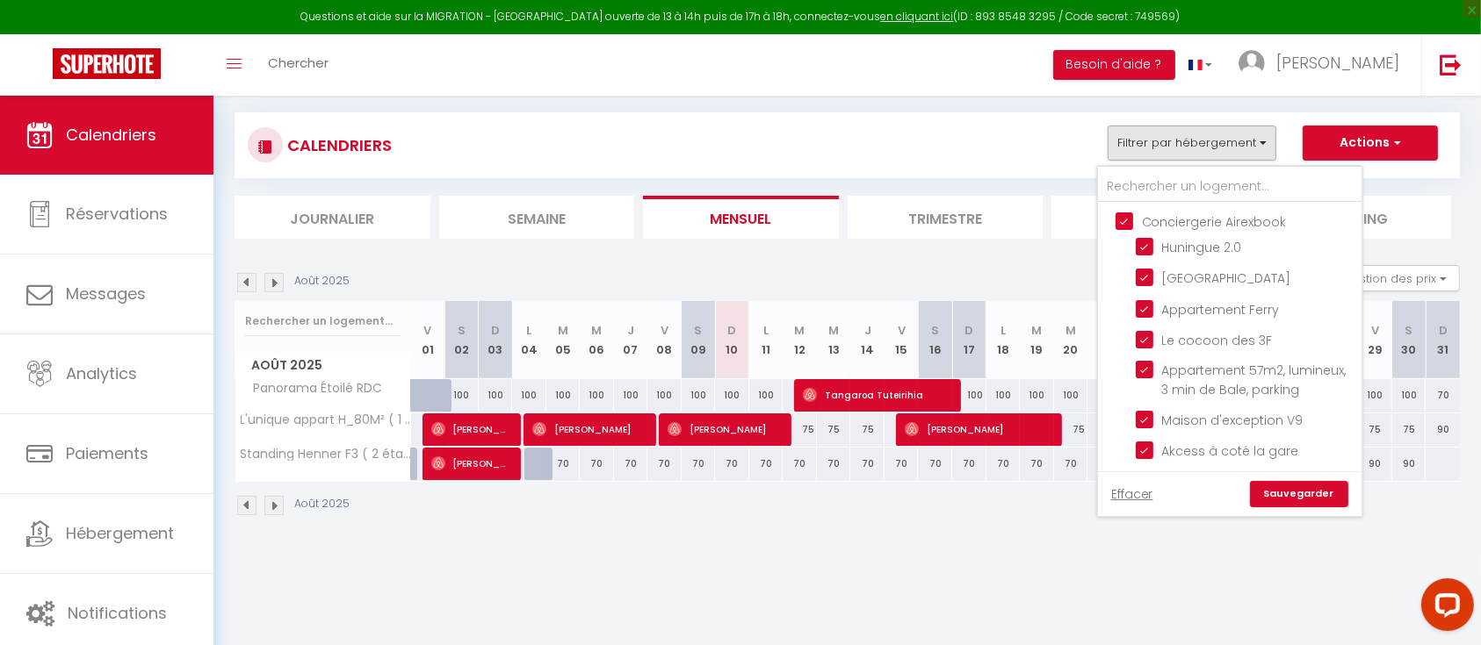
checkbox input "true"
checkbox input "false"
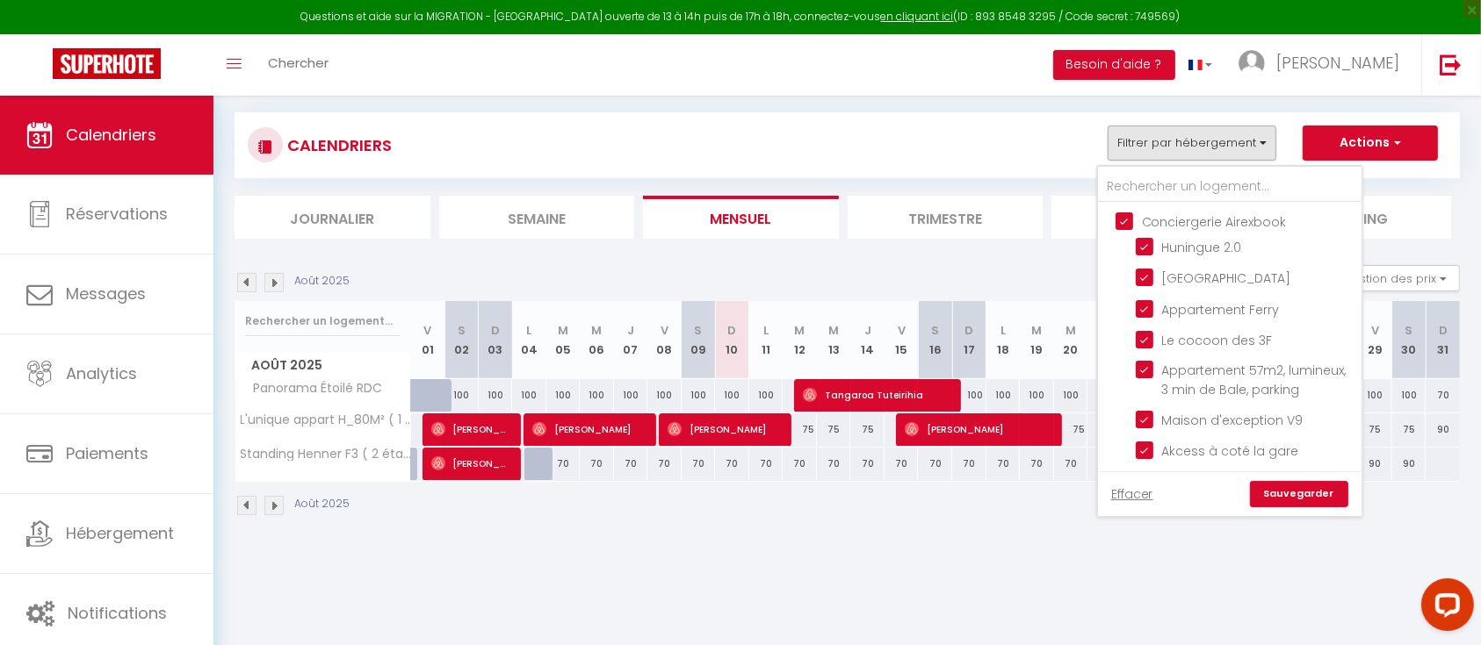
checkbox input "false"
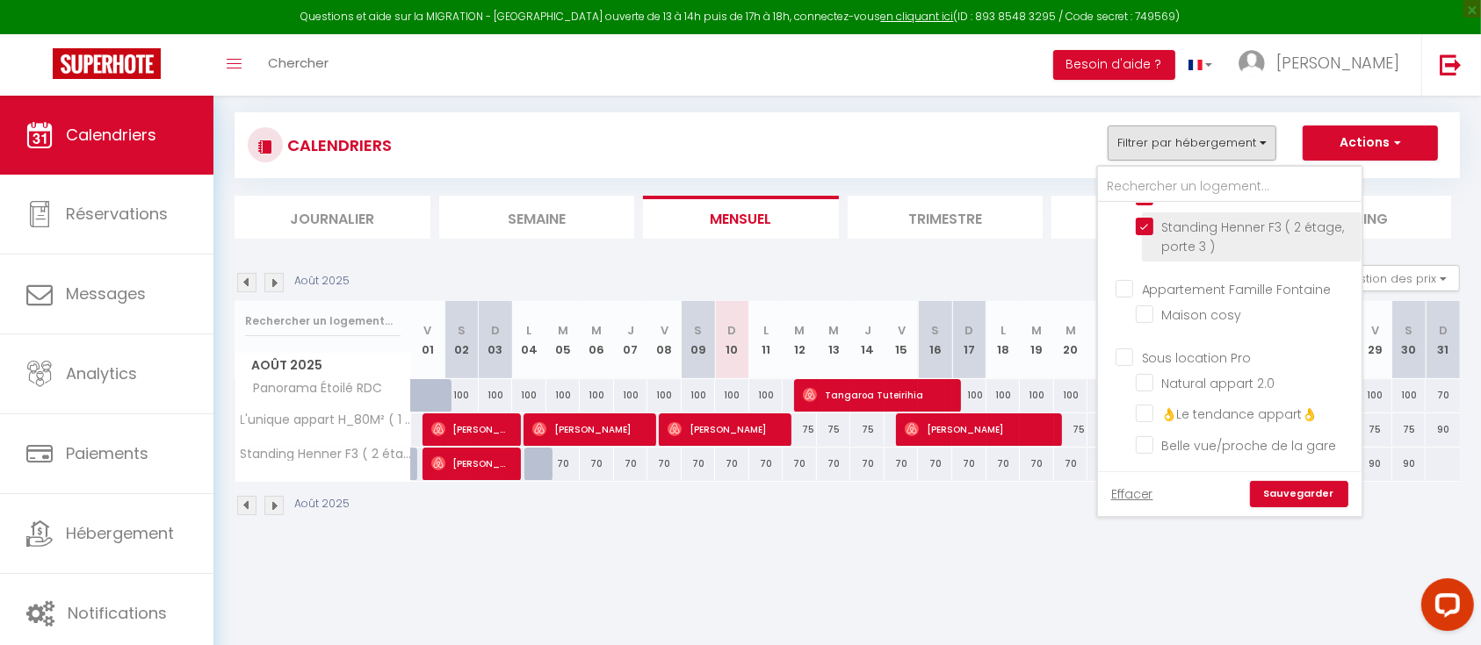
scroll to position [351, 0]
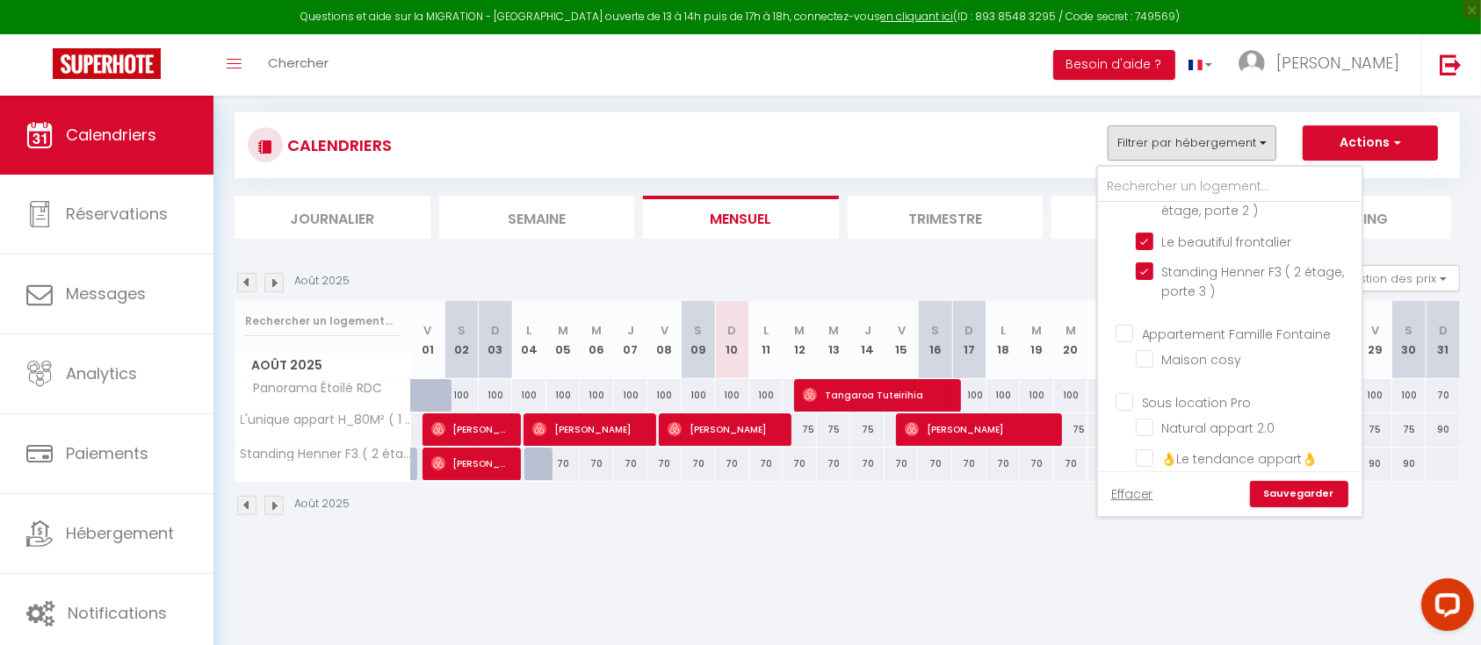
click at [1118, 342] on input "Appartement Famille Fontaine" at bounding box center [1246, 333] width 263 height 18
checkbox input "true"
checkbox input "false"
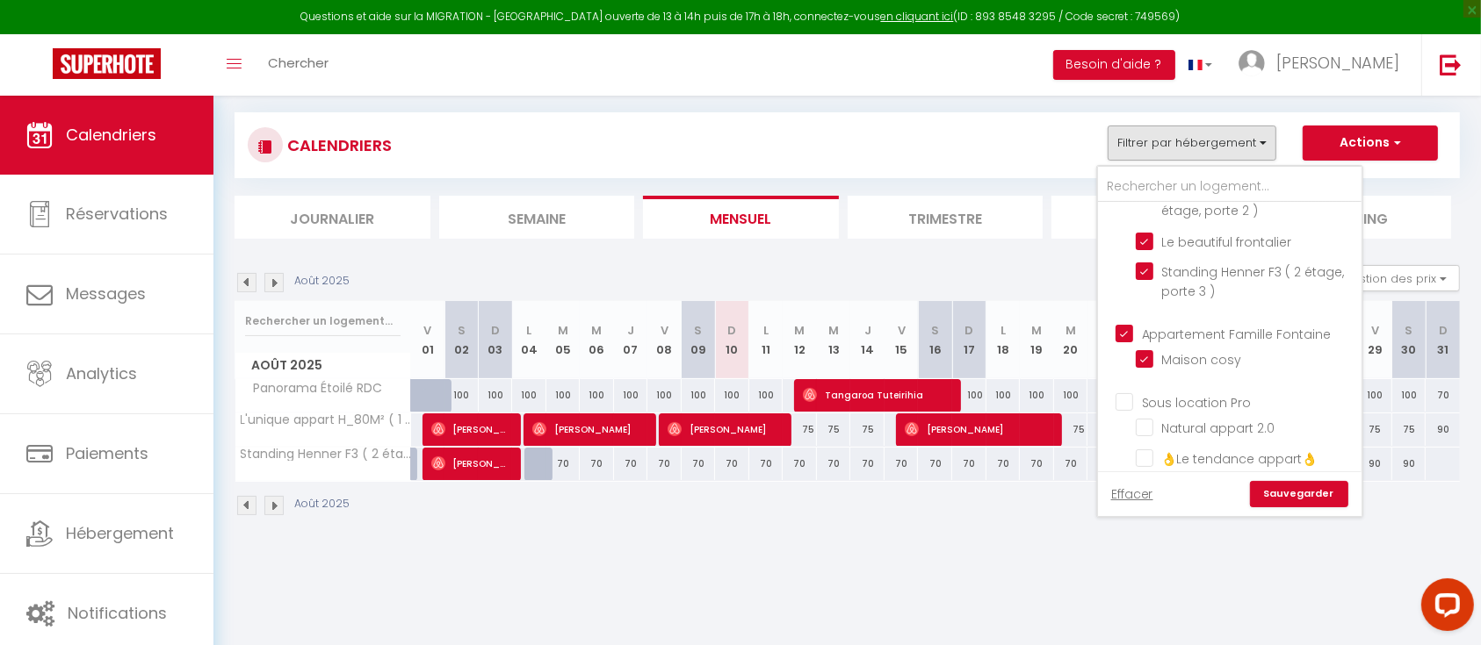
checkbox input "false"
click at [1129, 410] on input "Sous location Pro" at bounding box center [1246, 402] width 263 height 18
checkbox input "true"
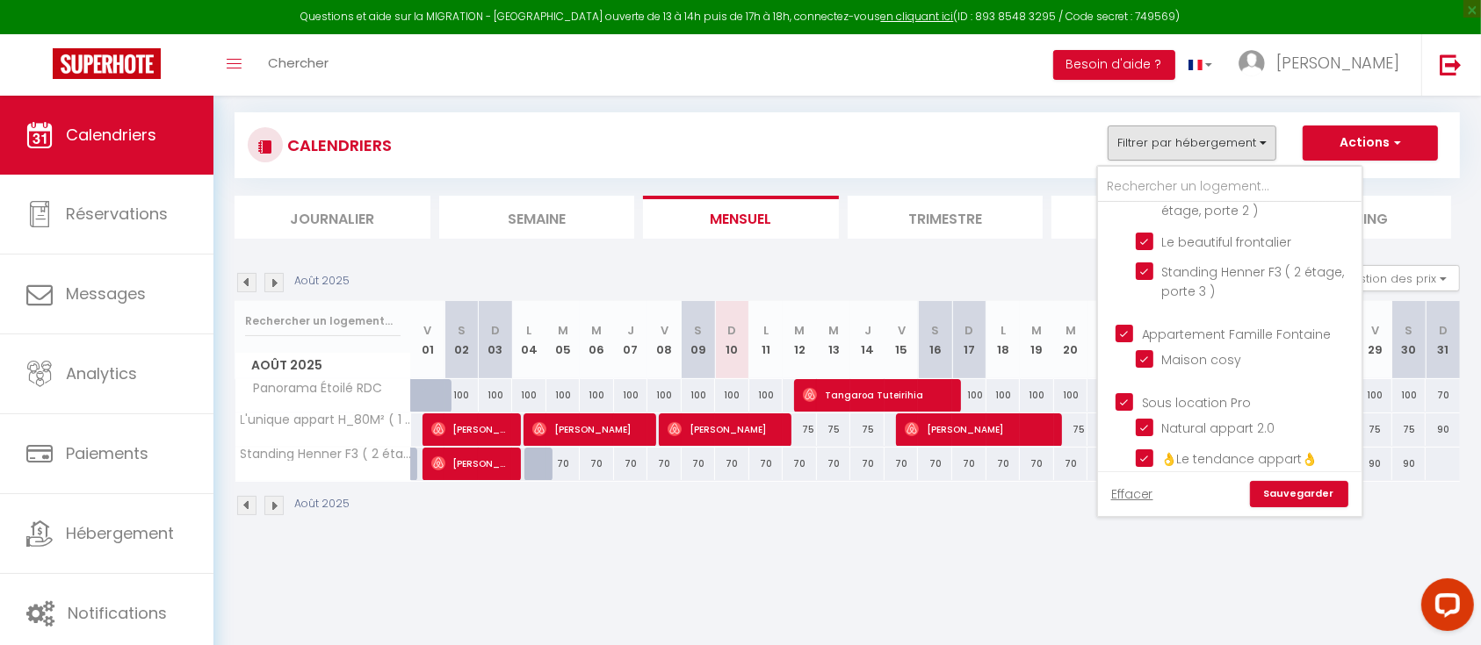
checkbox input "true"
checkbox input "false"
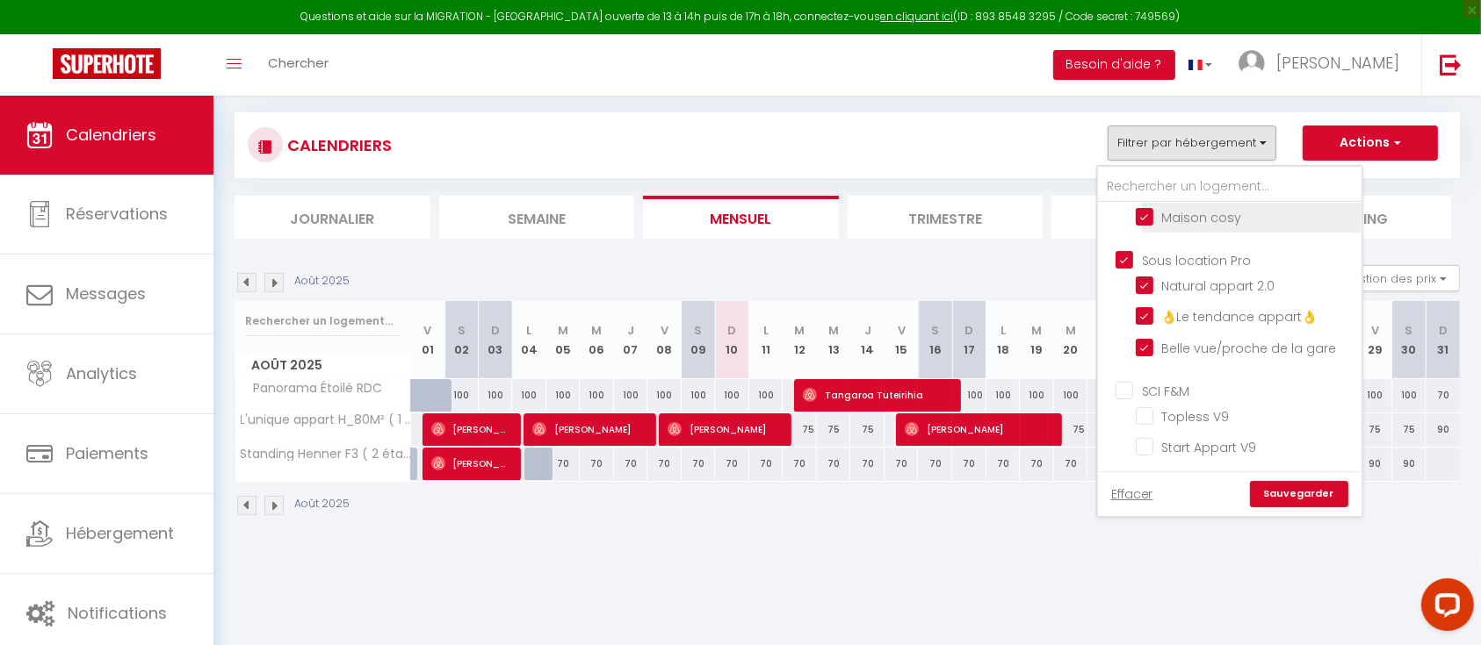
scroll to position [516, 0]
click at [1121, 392] on input "SCI F&M" at bounding box center [1246, 390] width 263 height 18
checkbox input "true"
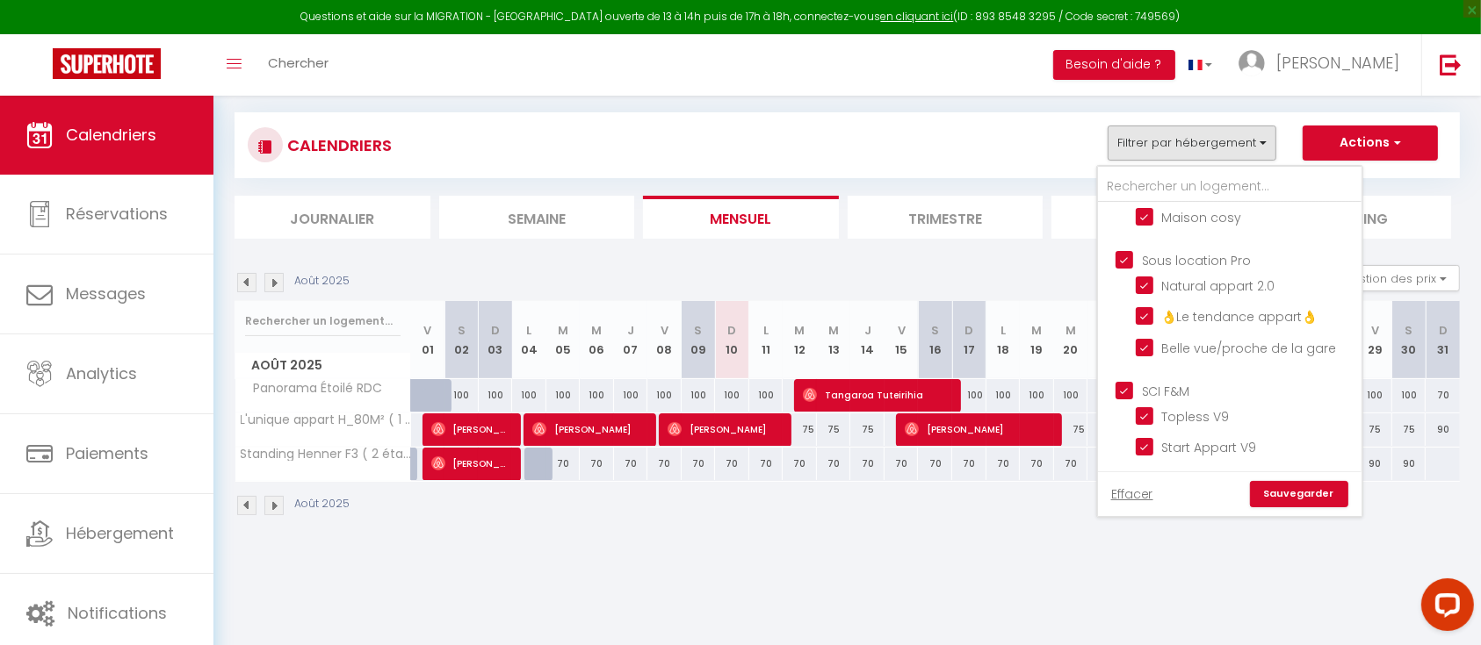
click at [1297, 491] on link "Sauvegarder" at bounding box center [1299, 494] width 98 height 26
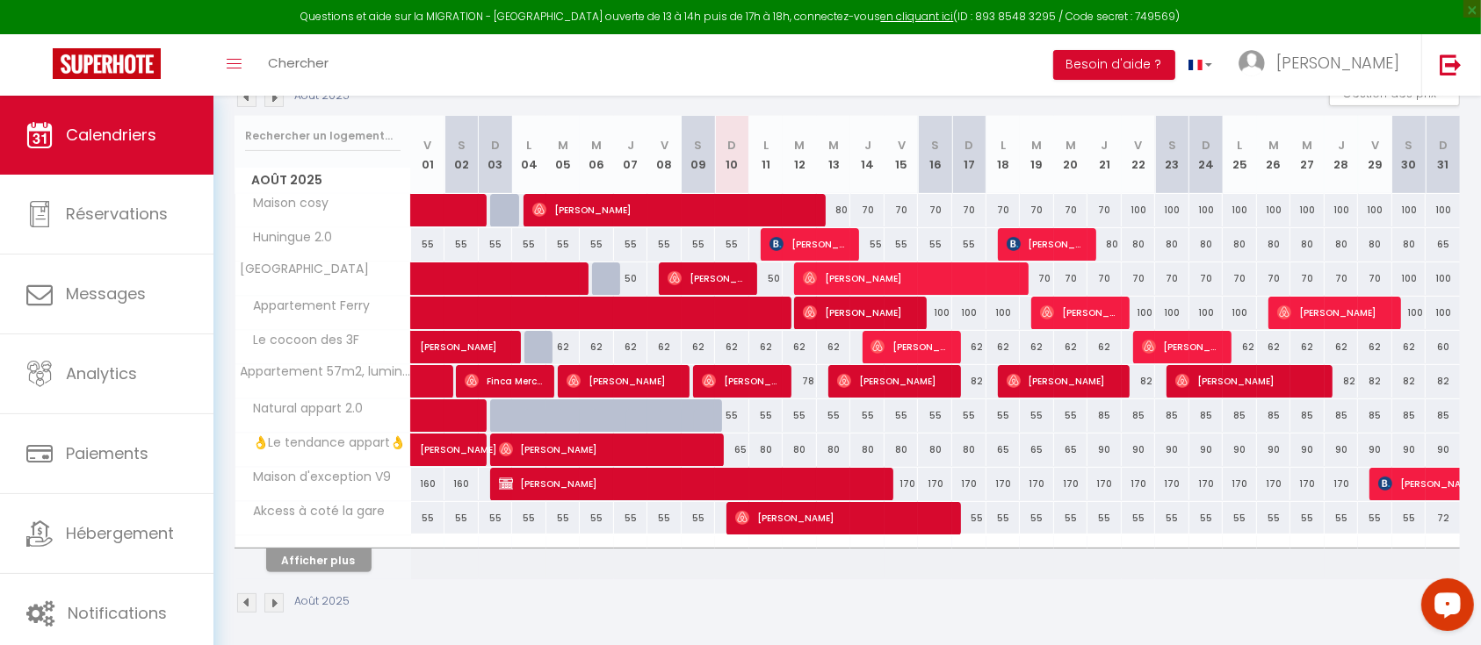
scroll to position [285, 0]
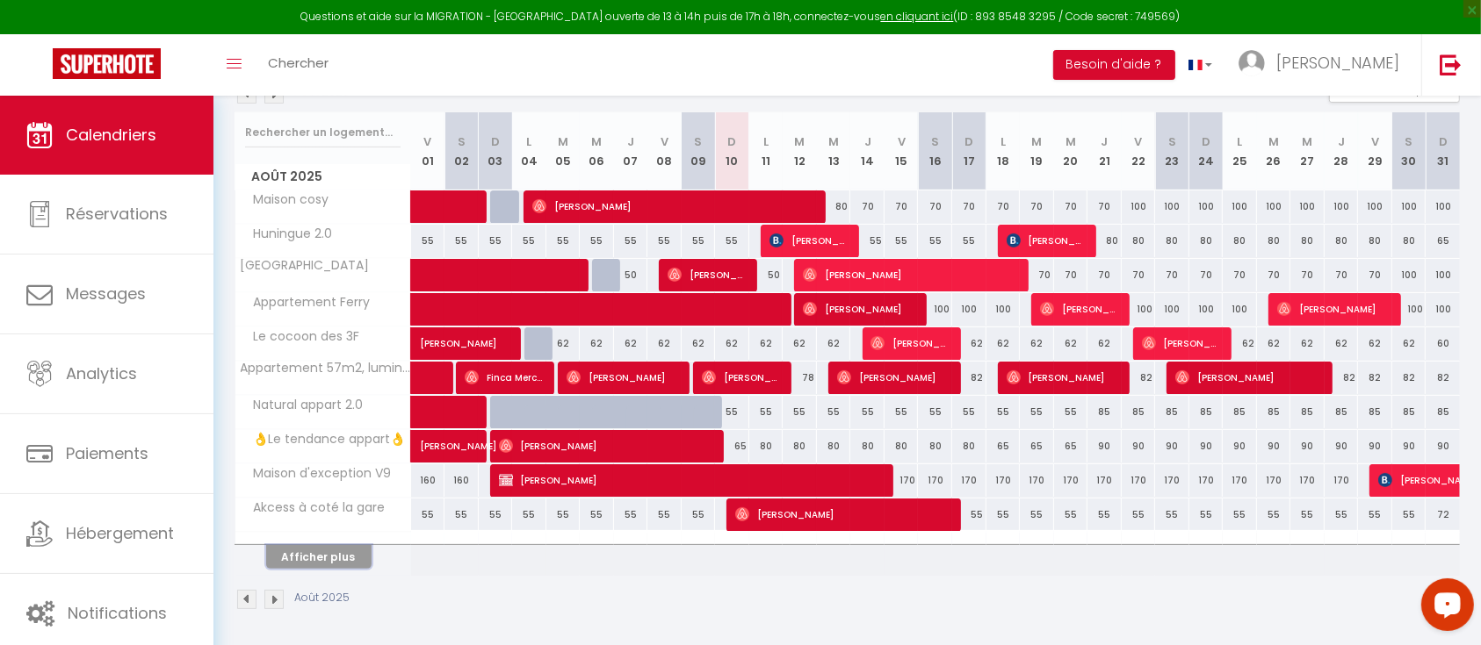
click at [299, 559] on button "Afficher plus" at bounding box center [318, 557] width 105 height 24
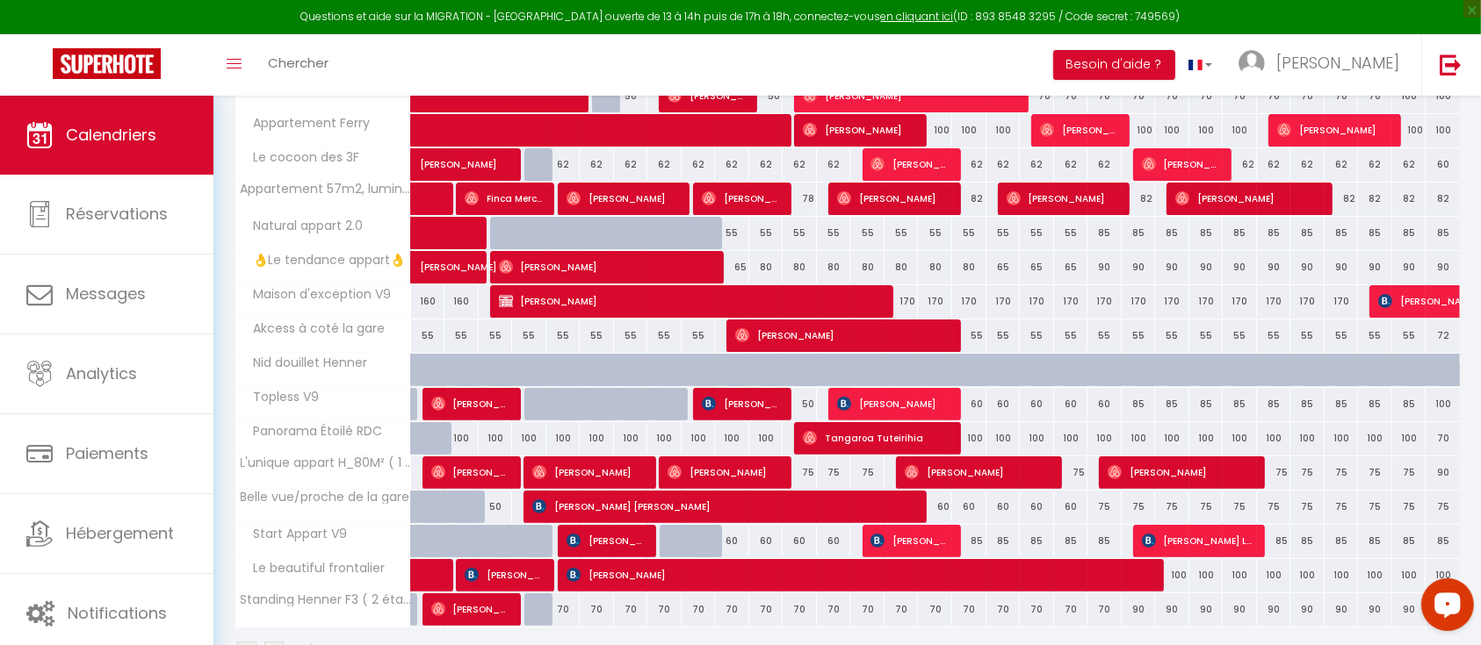
scroll to position [516, 0]
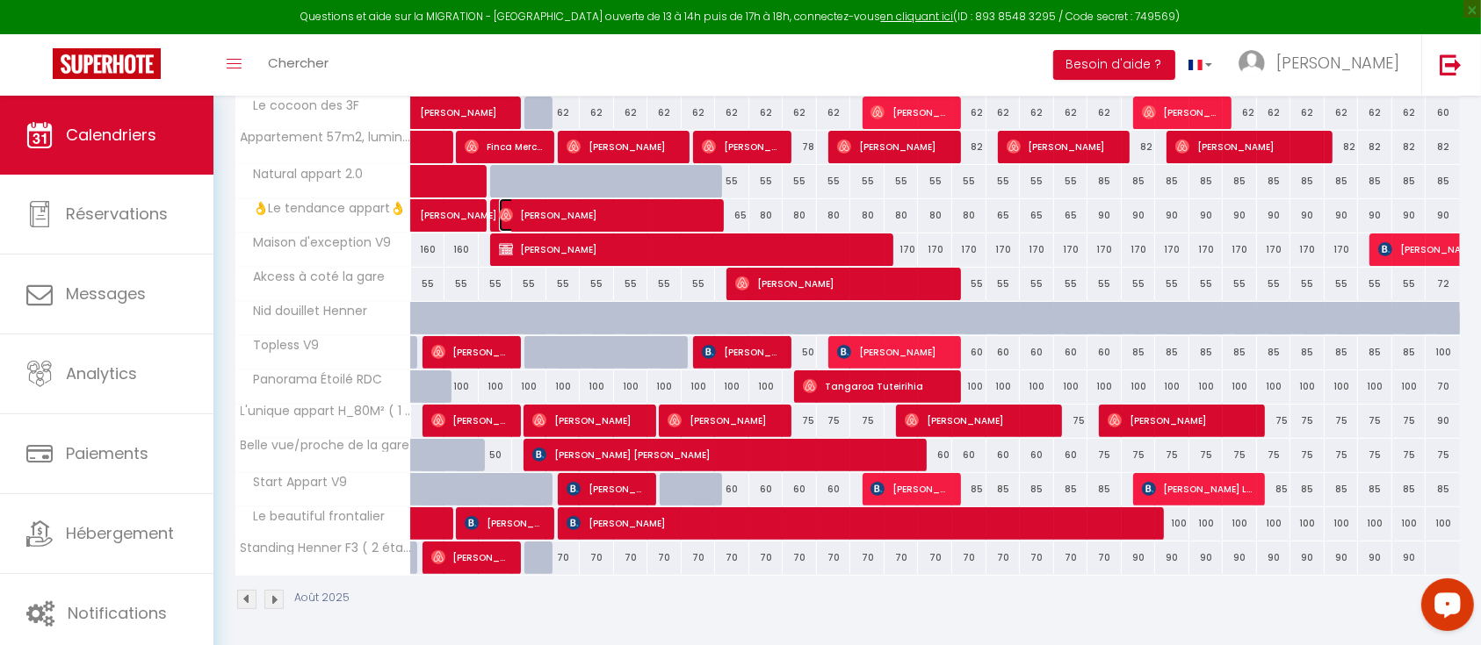
click at [702, 213] on span "[PERSON_NAME]" at bounding box center [607, 214] width 217 height 33
select select "OK"
select select "0"
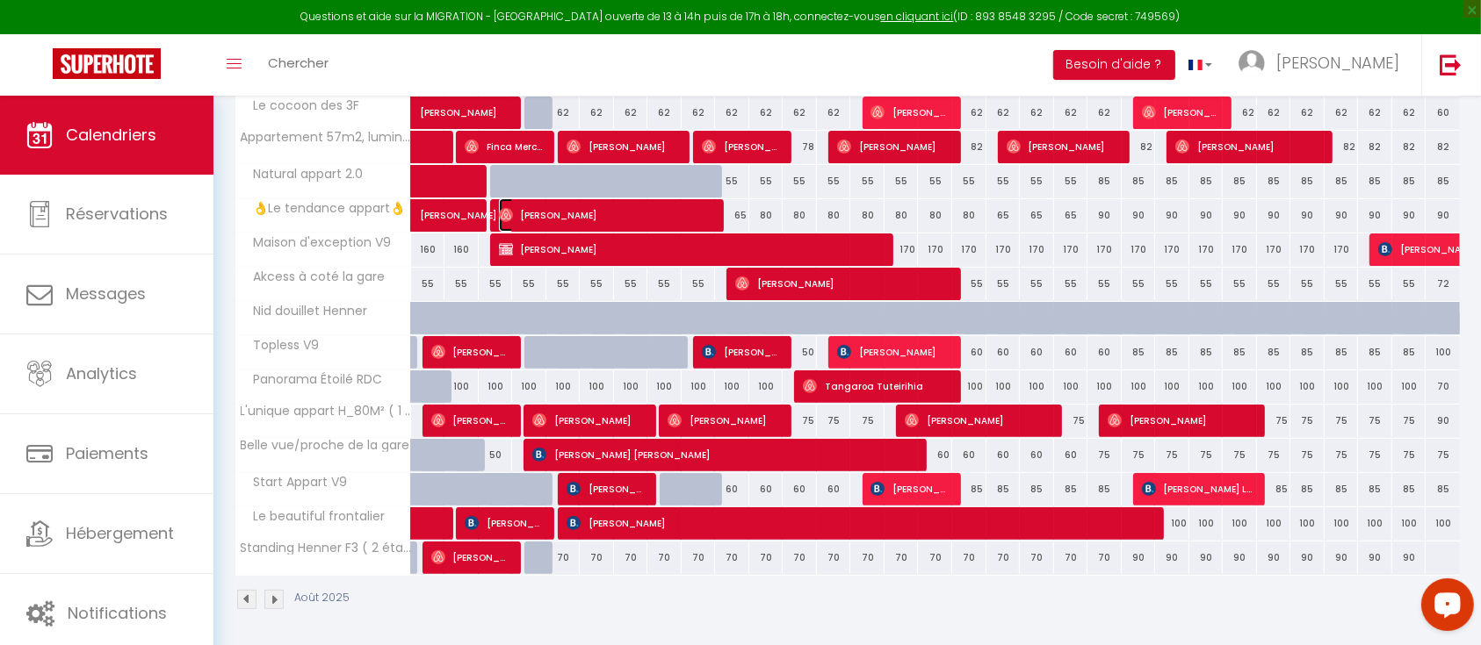
select select "1"
select select
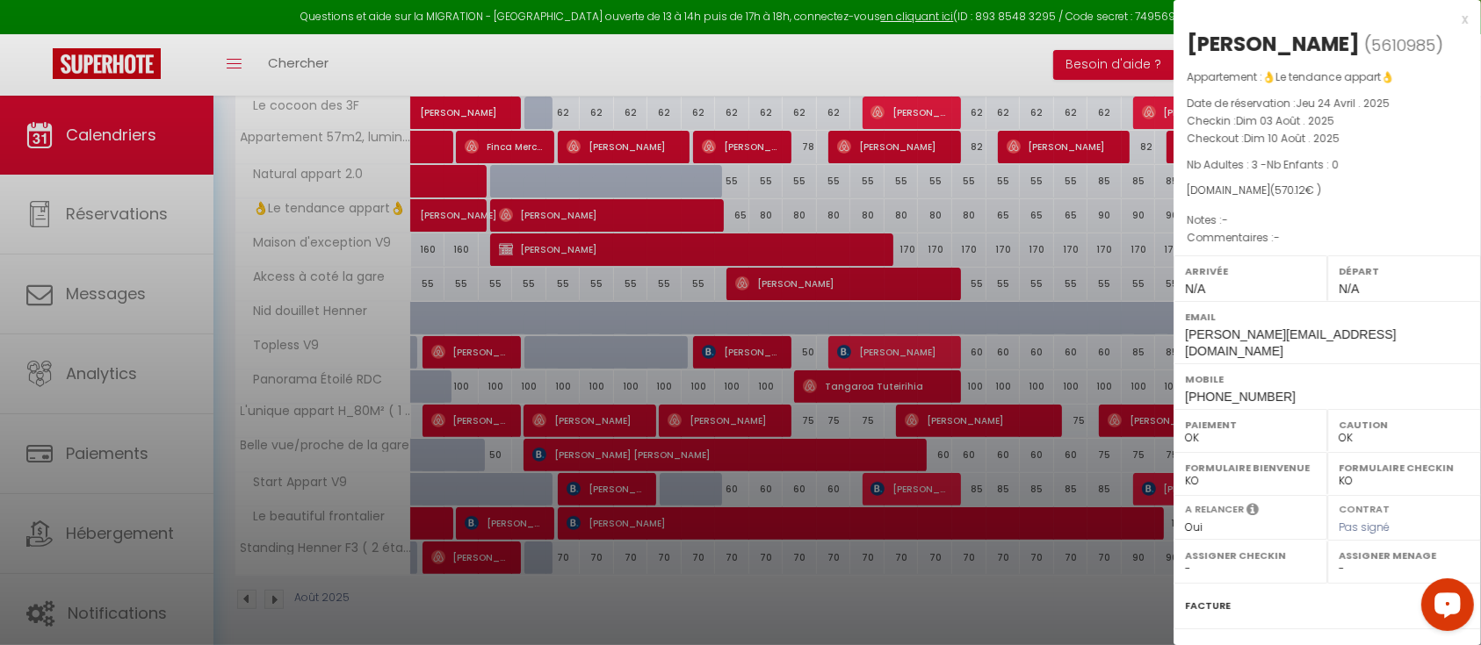
click at [1085, 214] on div at bounding box center [740, 322] width 1481 height 645
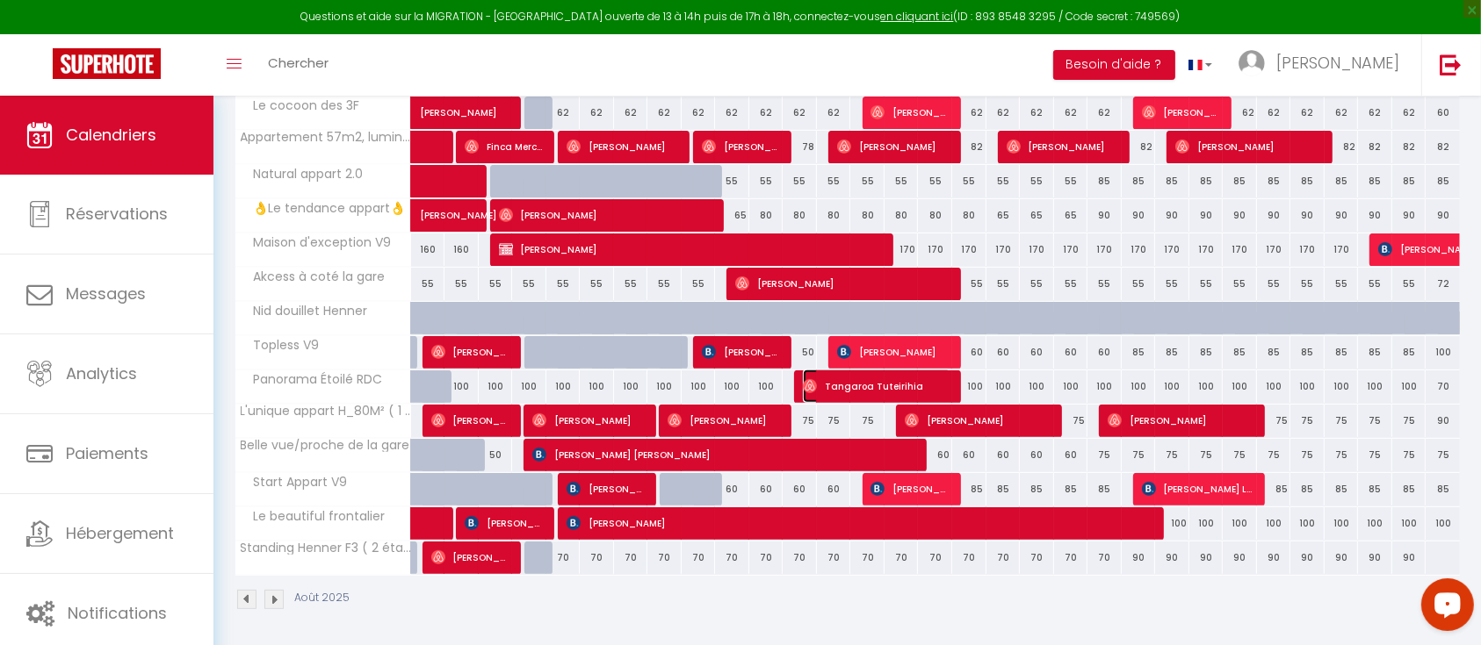
click at [844, 383] on span "Tangaroa Tuteirihia" at bounding box center [877, 386] width 148 height 33
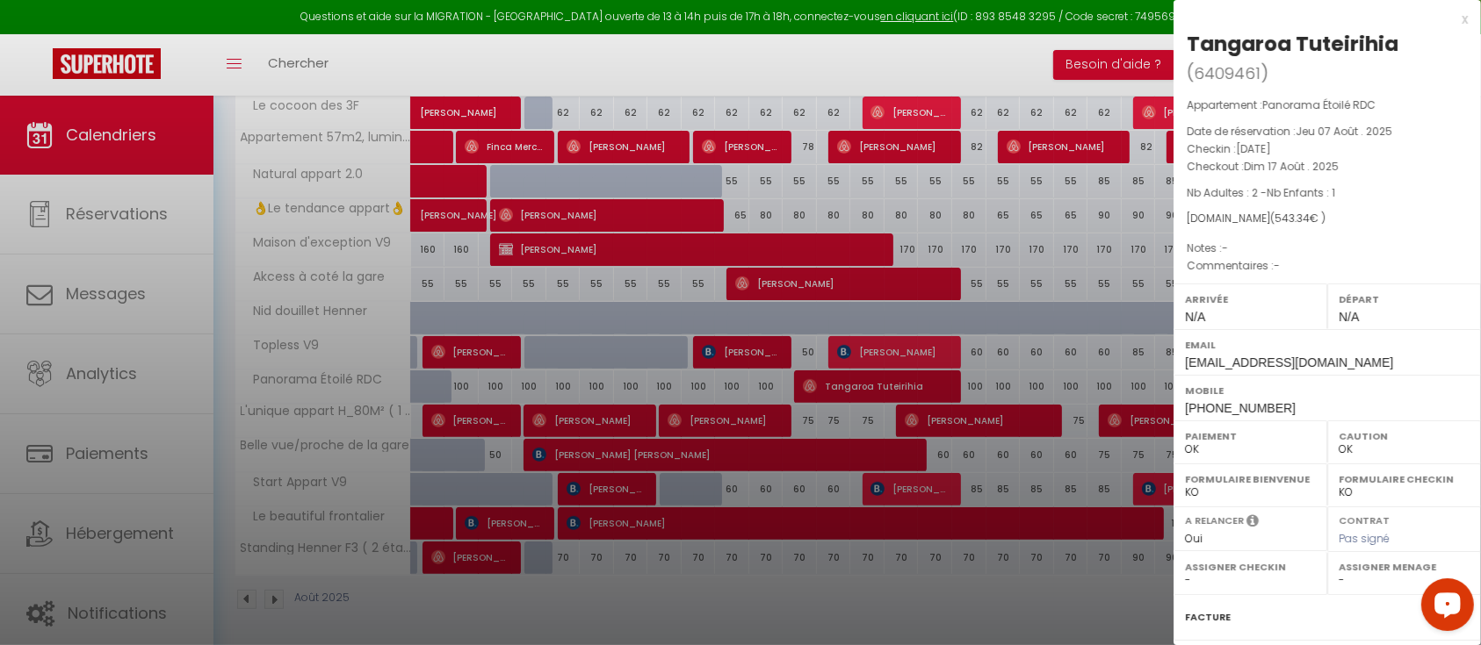
click at [828, 311] on div at bounding box center [740, 322] width 1481 height 645
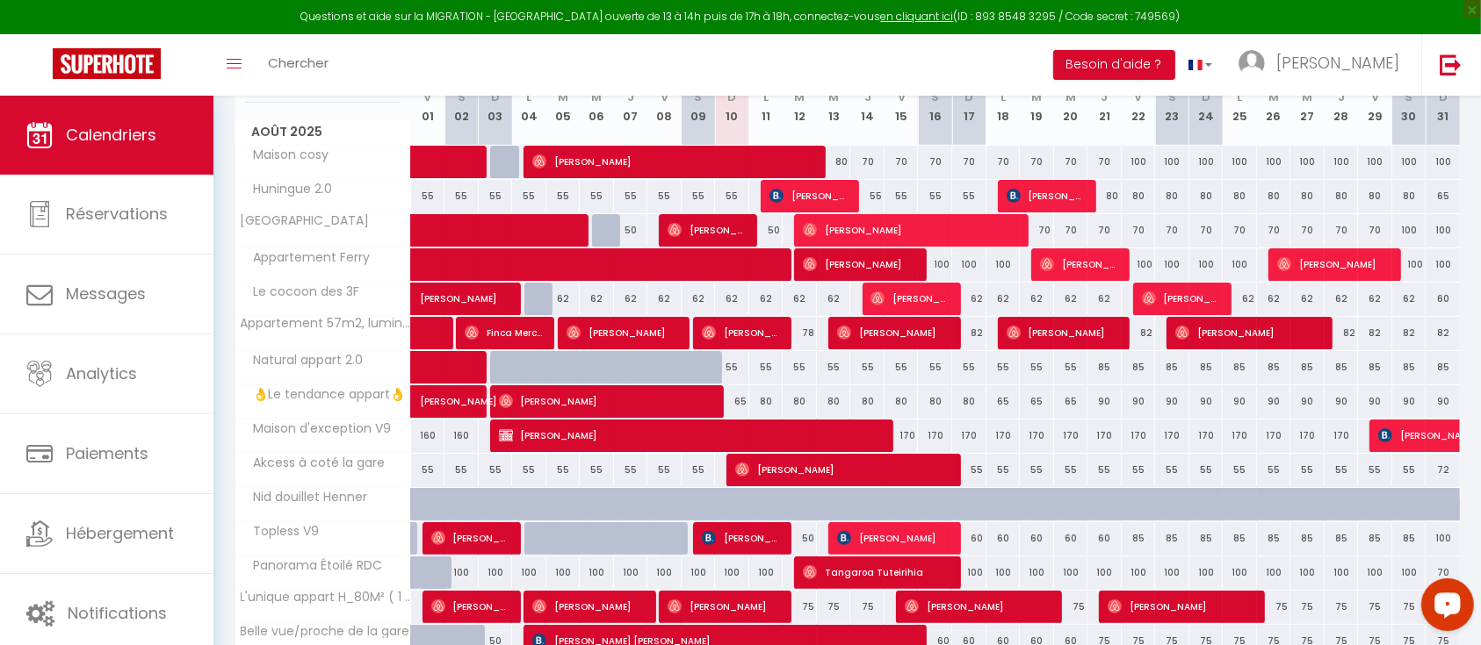
scroll to position [164, 0]
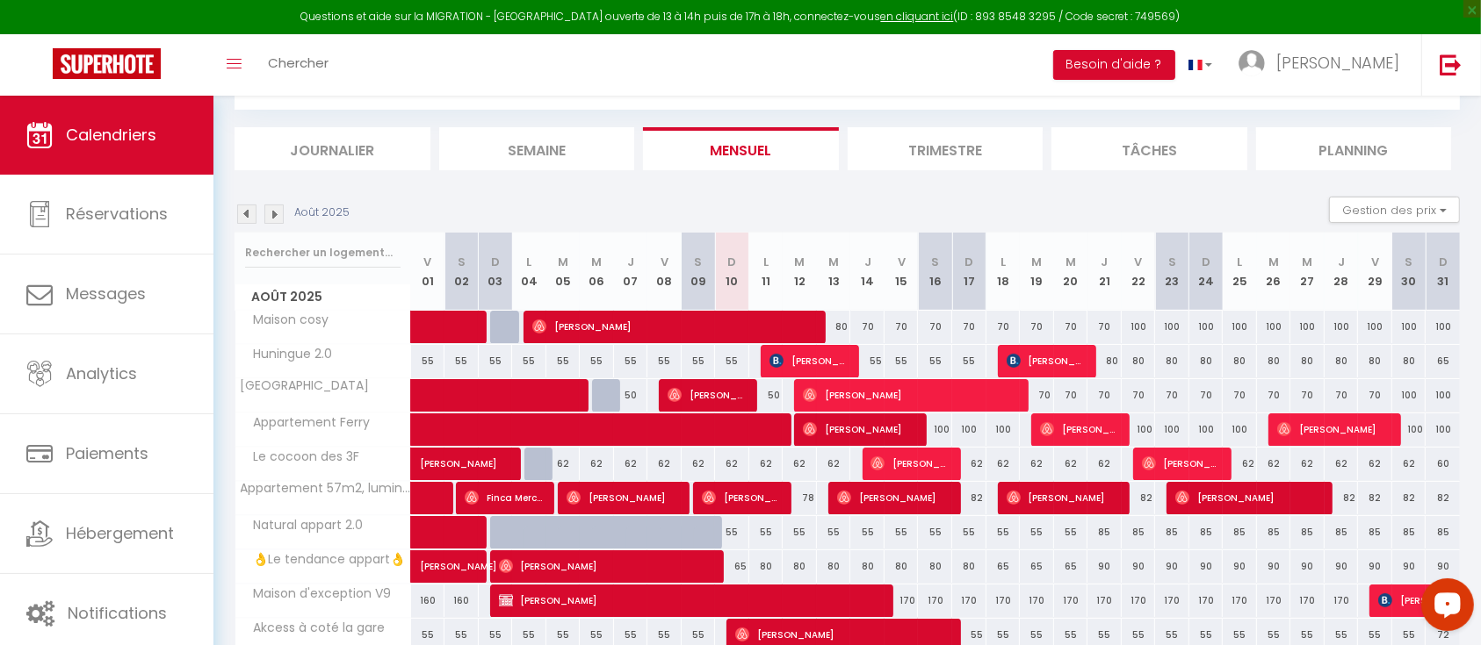
click at [771, 562] on div "80" at bounding box center [766, 567] width 34 height 32
type input "80"
type input "Lun 11 Août 2025"
type input "Mar 12 Août 2025"
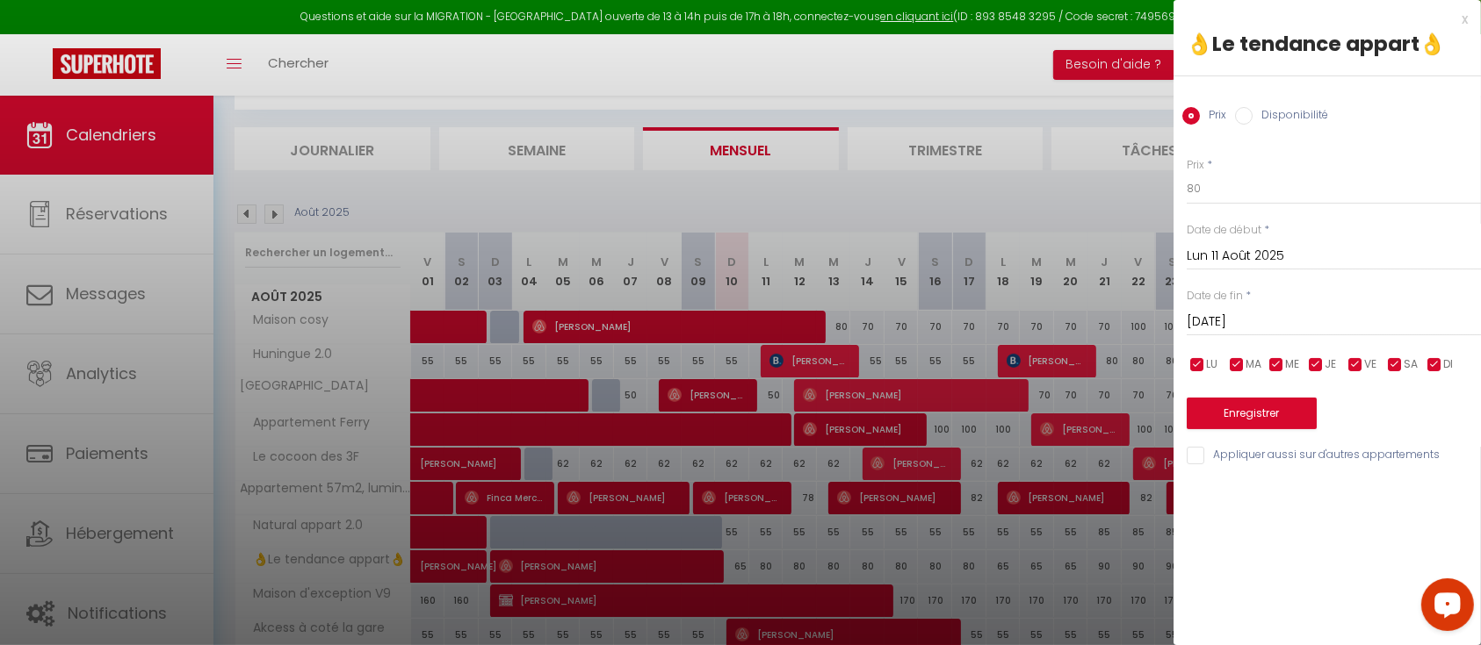
click at [918, 385] on div at bounding box center [740, 322] width 1481 height 645
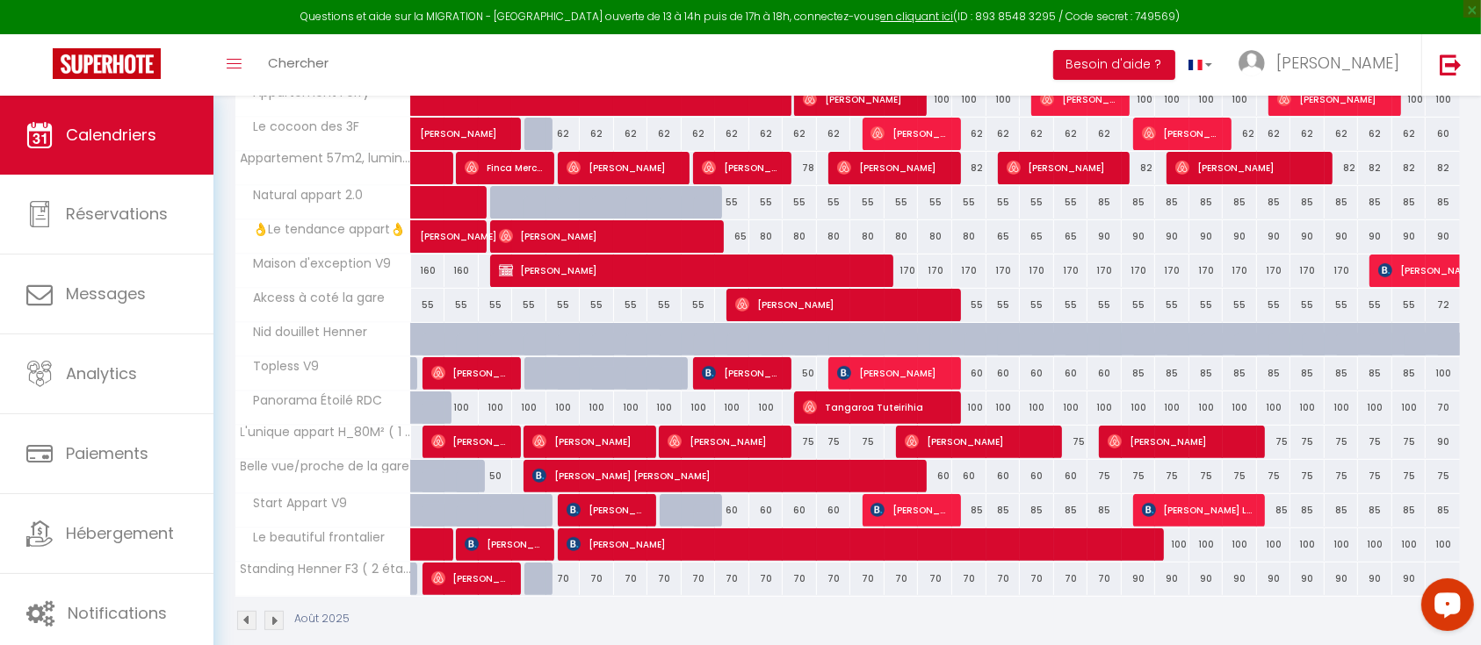
scroll to position [516, 0]
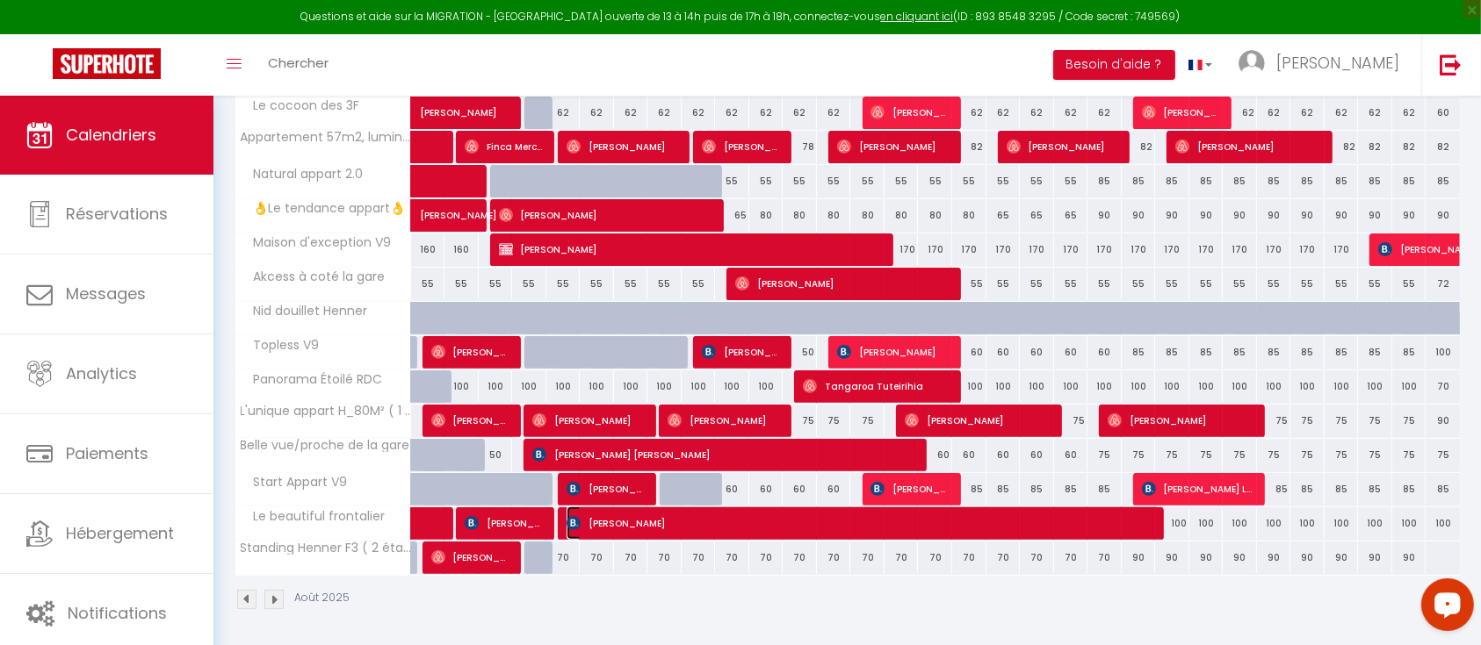
click at [731, 525] on span "Emanuela-[PERSON_NAME]" at bounding box center [863, 523] width 594 height 33
select select "KO"
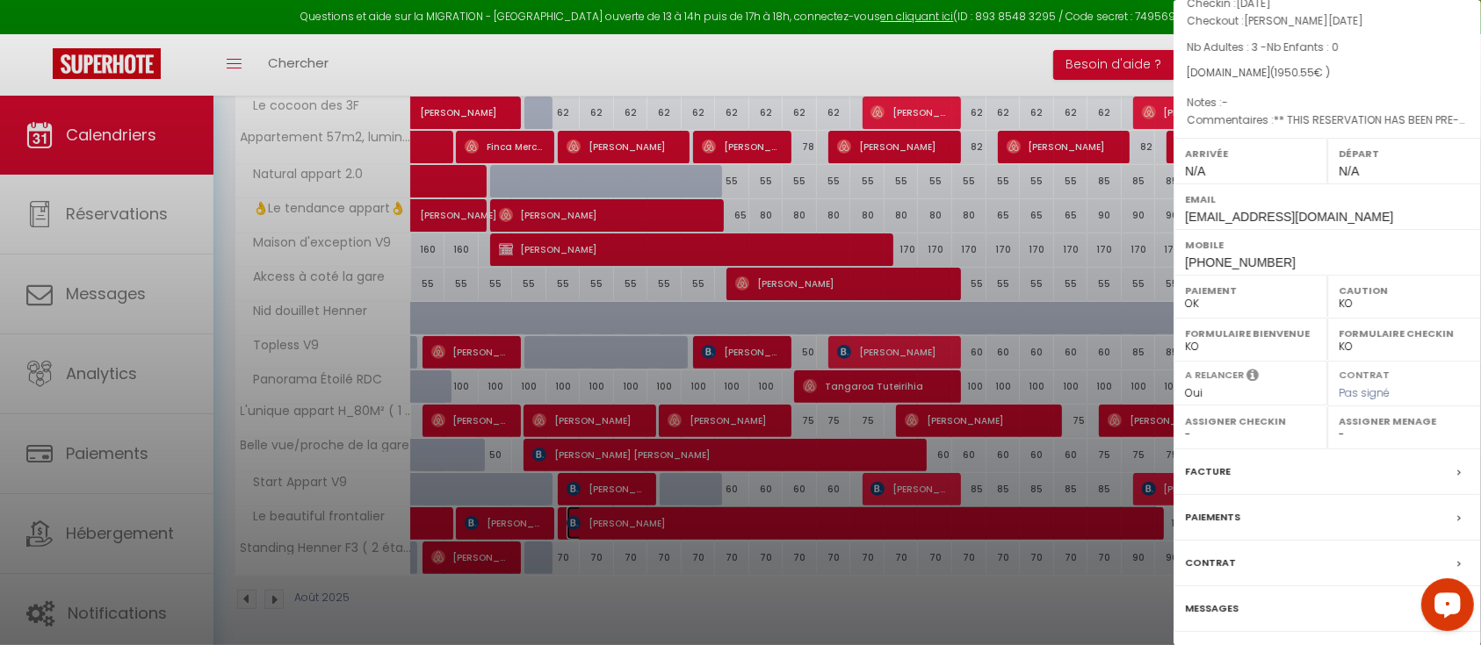
scroll to position [198, 0]
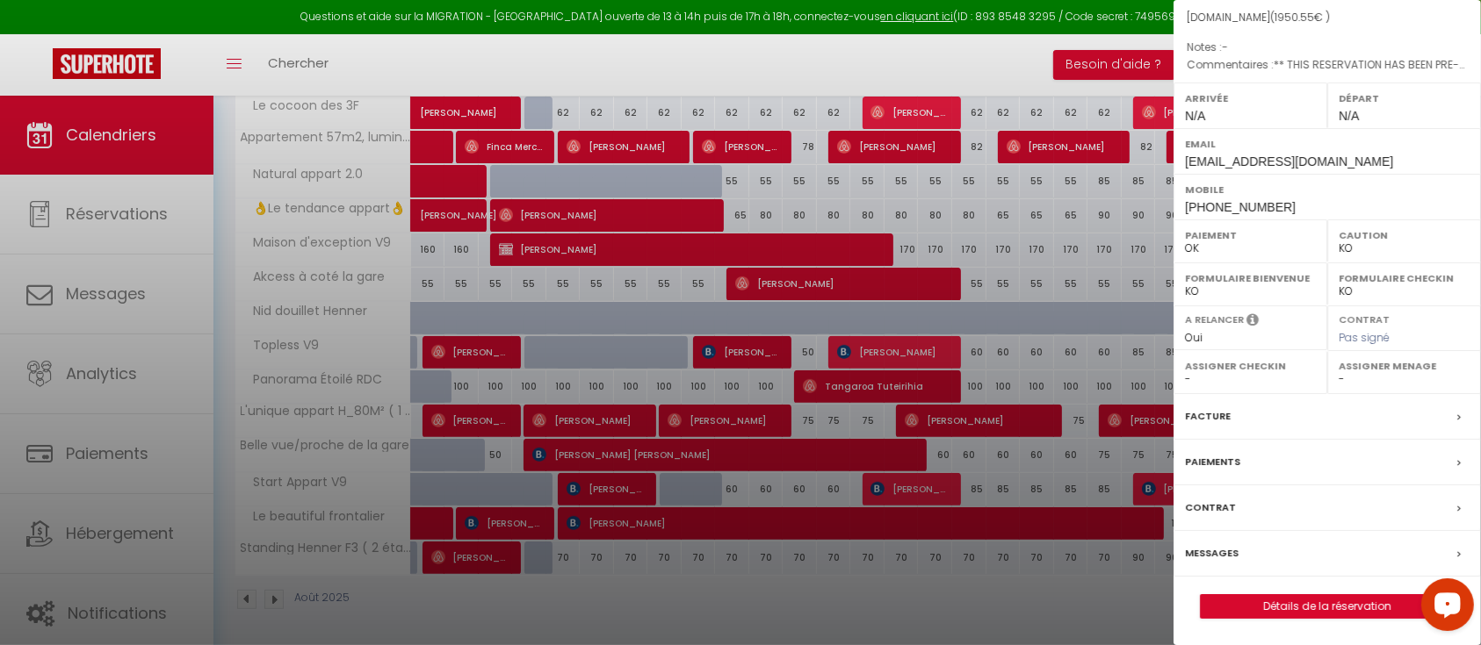
click at [1222, 554] on label "Messages" at bounding box center [1212, 553] width 54 height 18
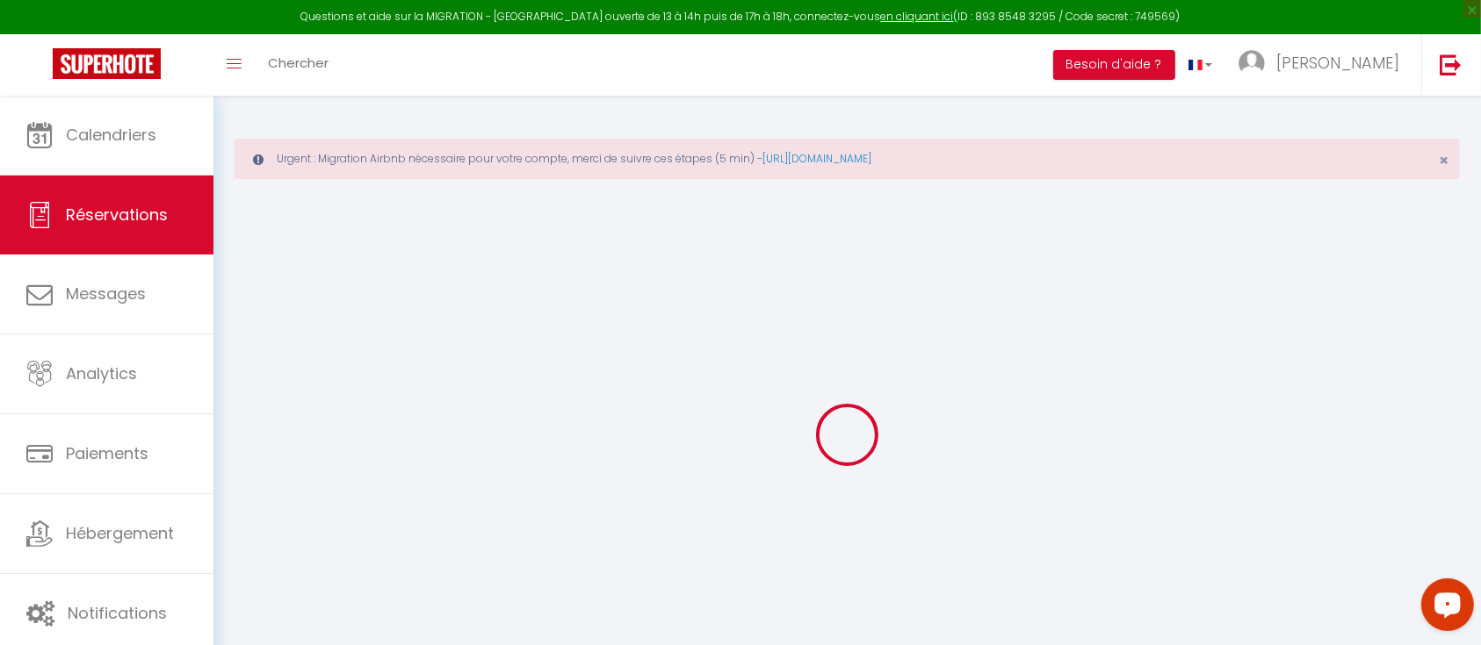
select select
checkbox input "false"
select select
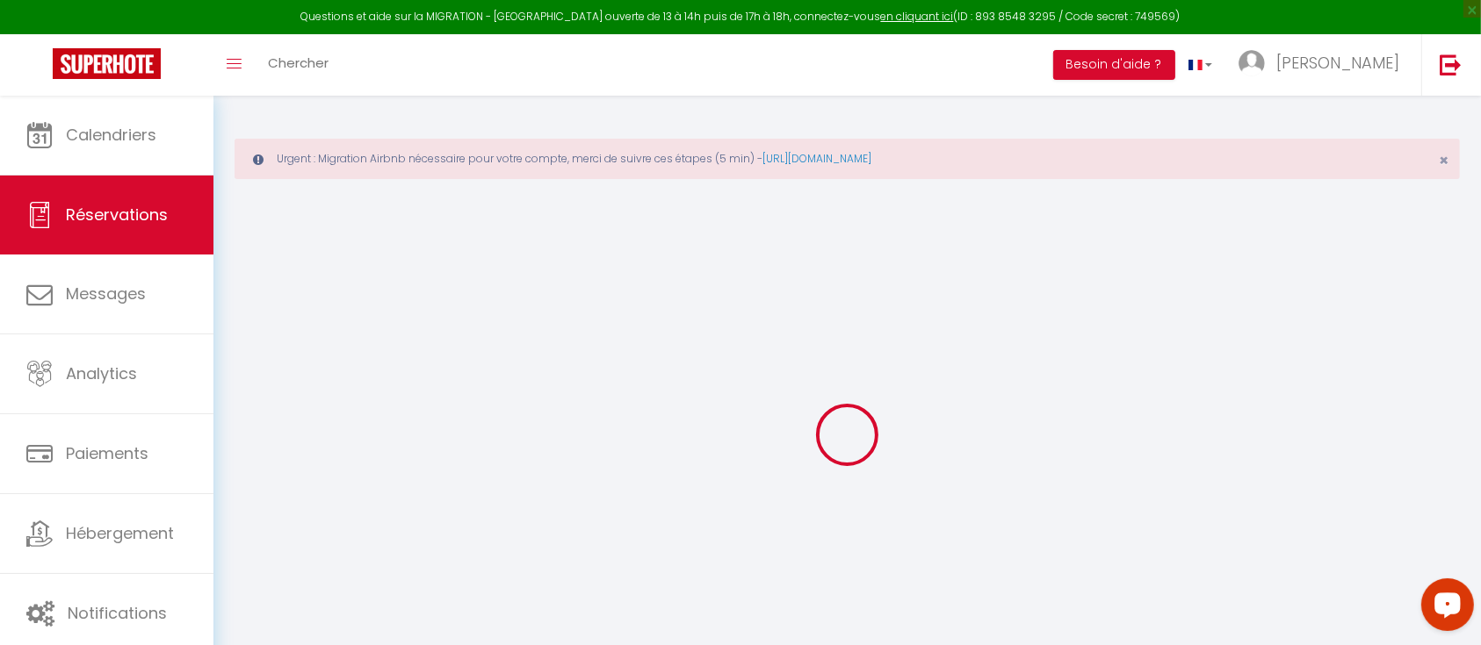
checkbox input "false"
type textarea "** THIS RESERVATION HAS BEEN PRE-PAID ** BOOKING NOTE : Payment charge is EUR 2…"
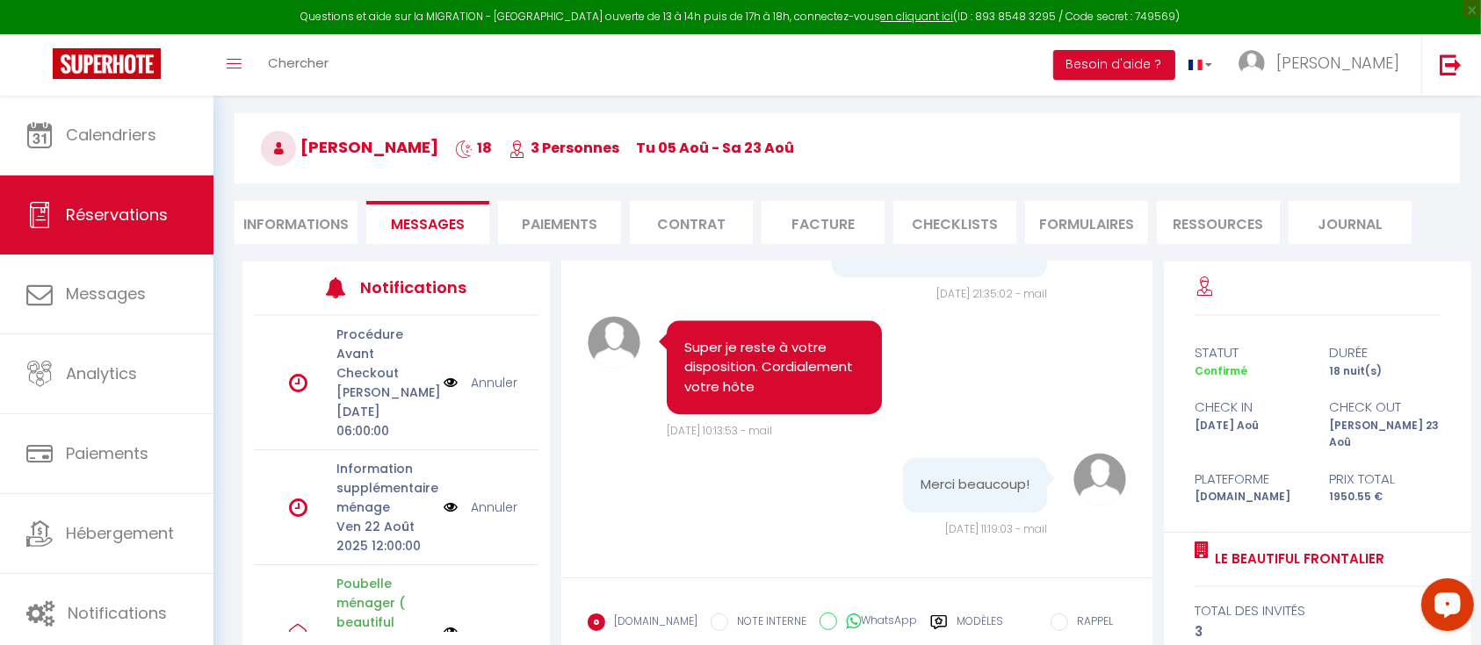
scroll to position [271, 0]
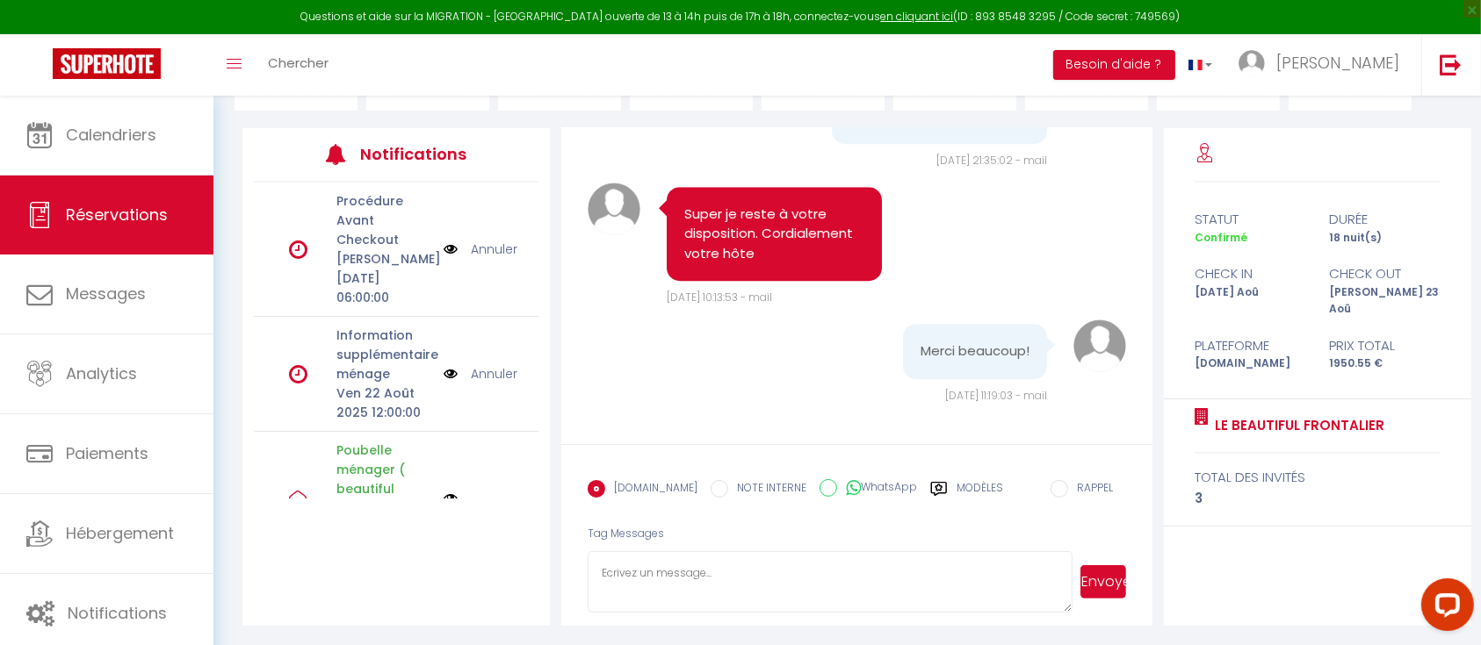
click at [654, 588] on textarea at bounding box center [830, 582] width 485 height 61
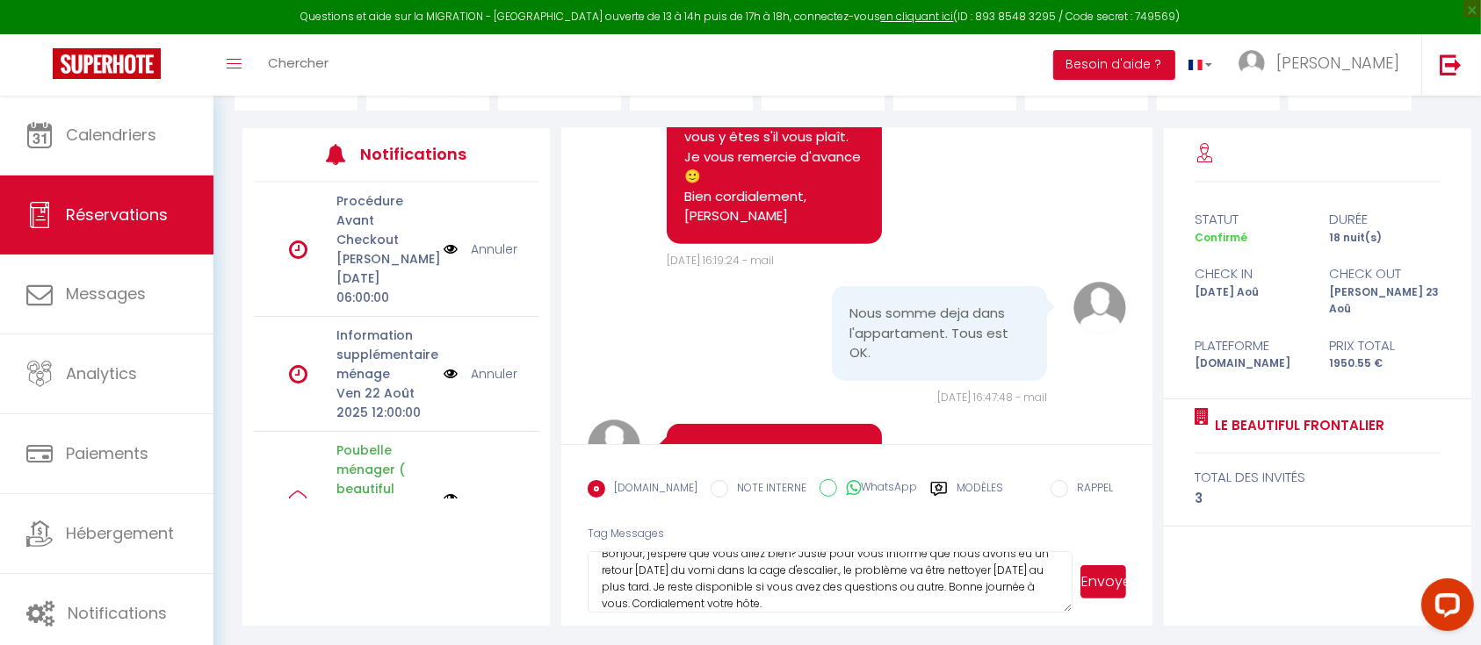
type textarea "Bonjour, j'espère que vous allez bien? Juste pour vous informé que nous avons e…"
click at [1105, 584] on button "Envoyer" at bounding box center [1103, 582] width 46 height 33
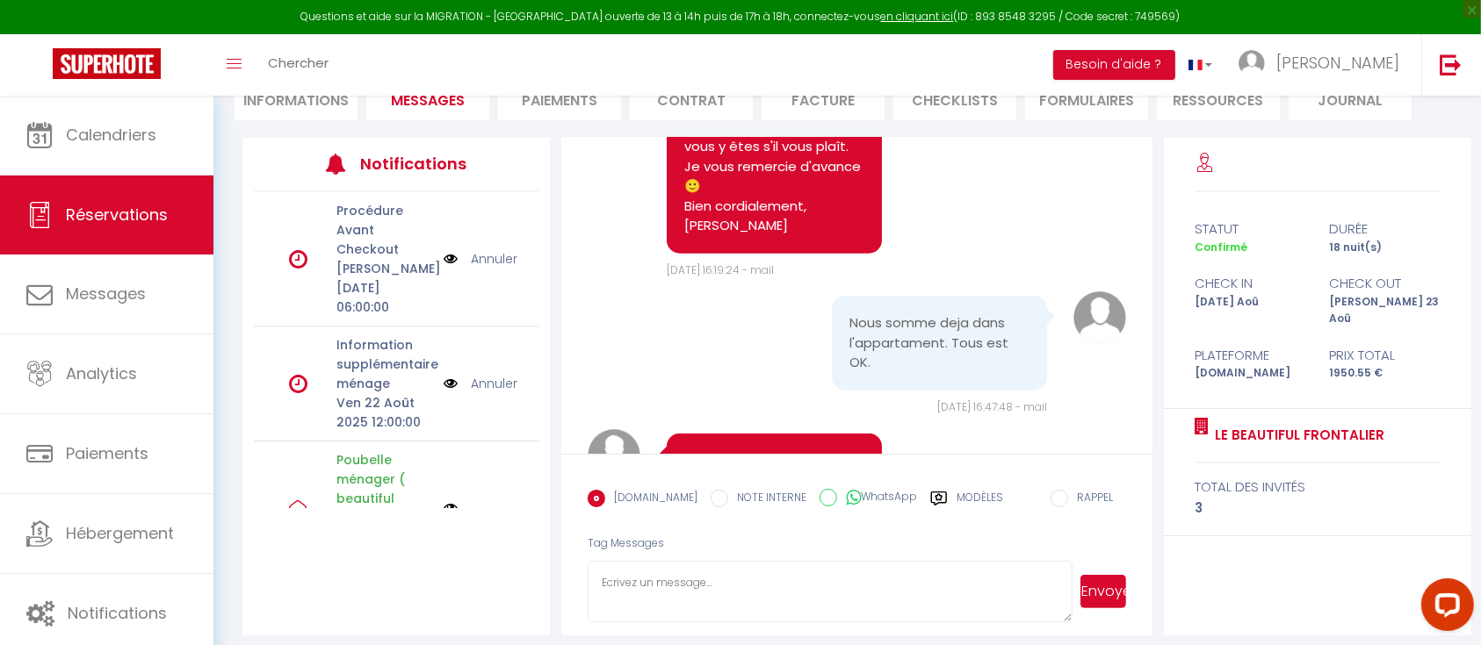
scroll to position [5397, 0]
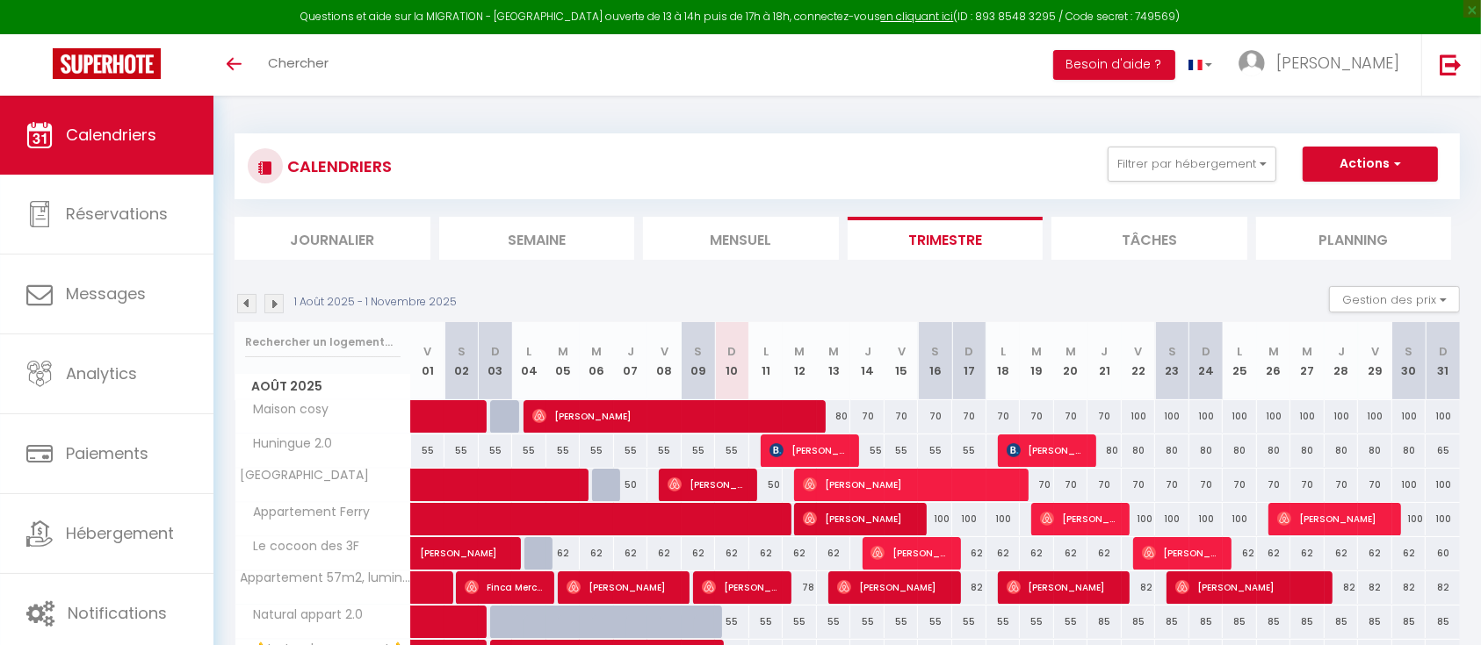
scroll to position [513, 0]
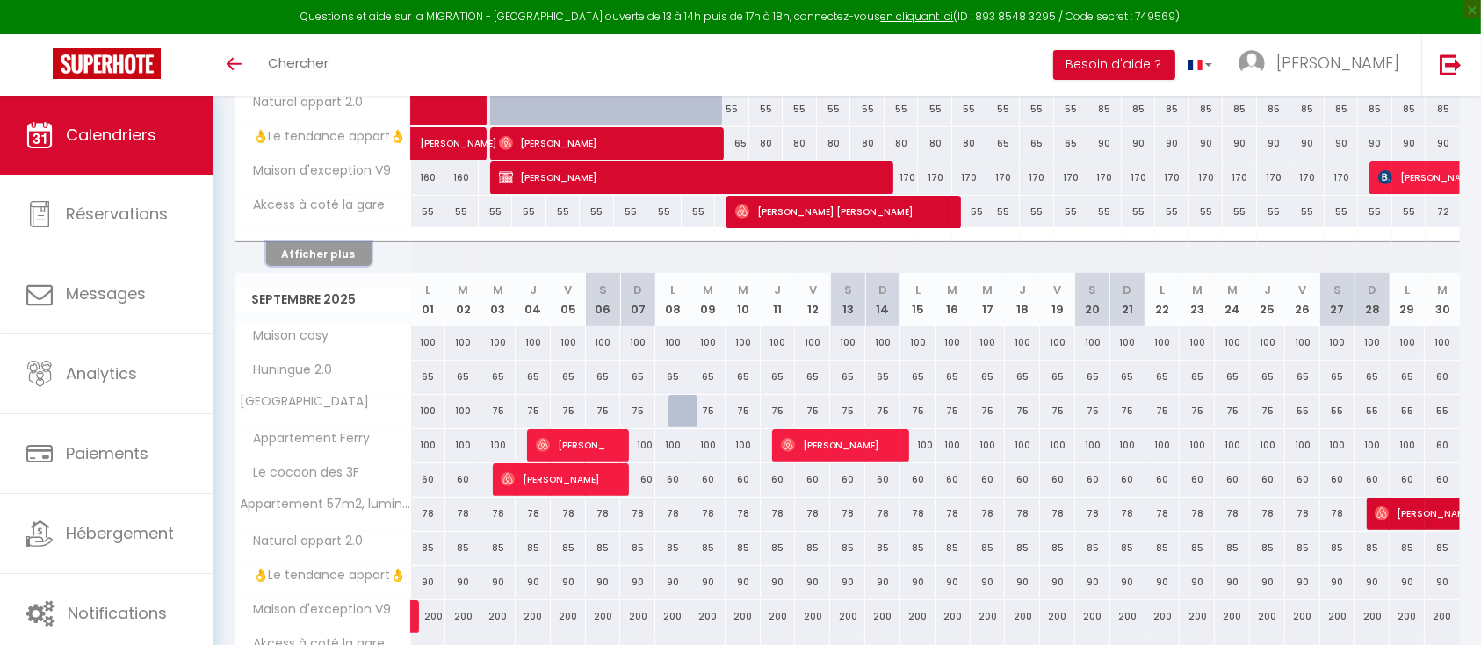
click at [309, 249] on button "Afficher plus" at bounding box center [318, 254] width 105 height 24
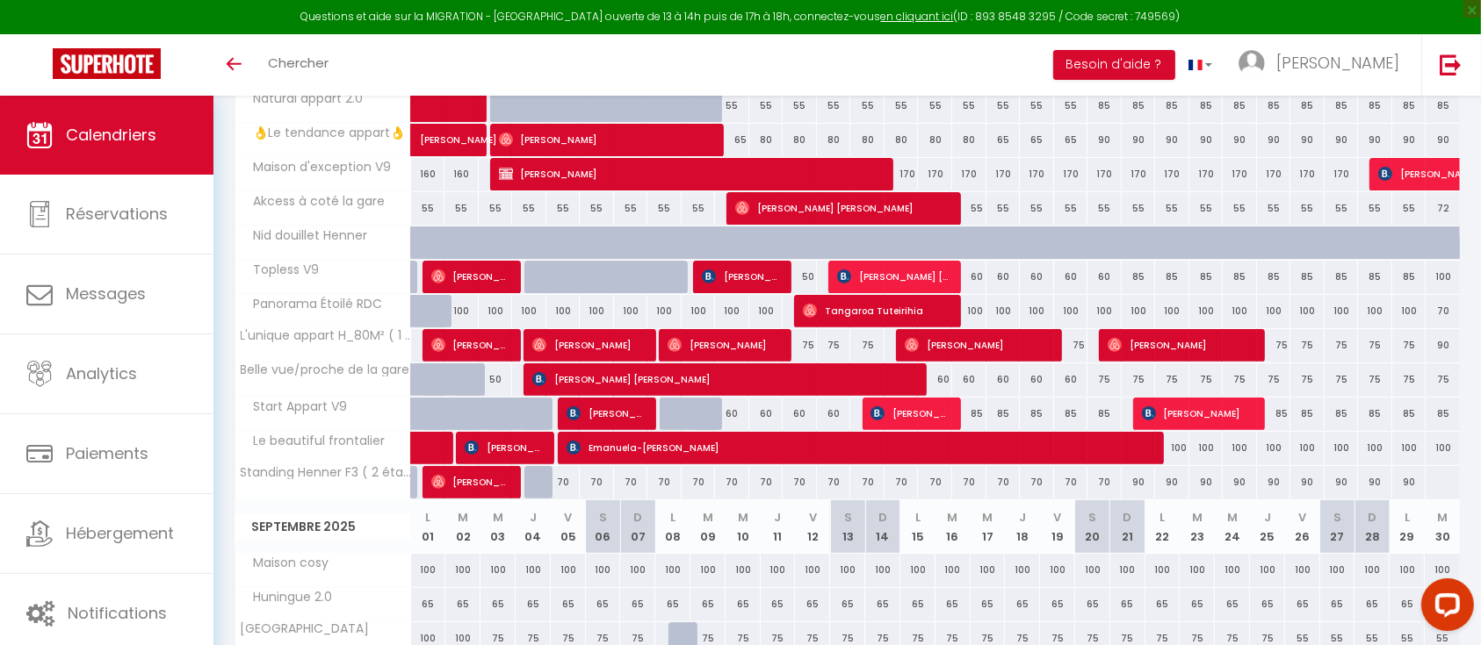
scroll to position [517, 0]
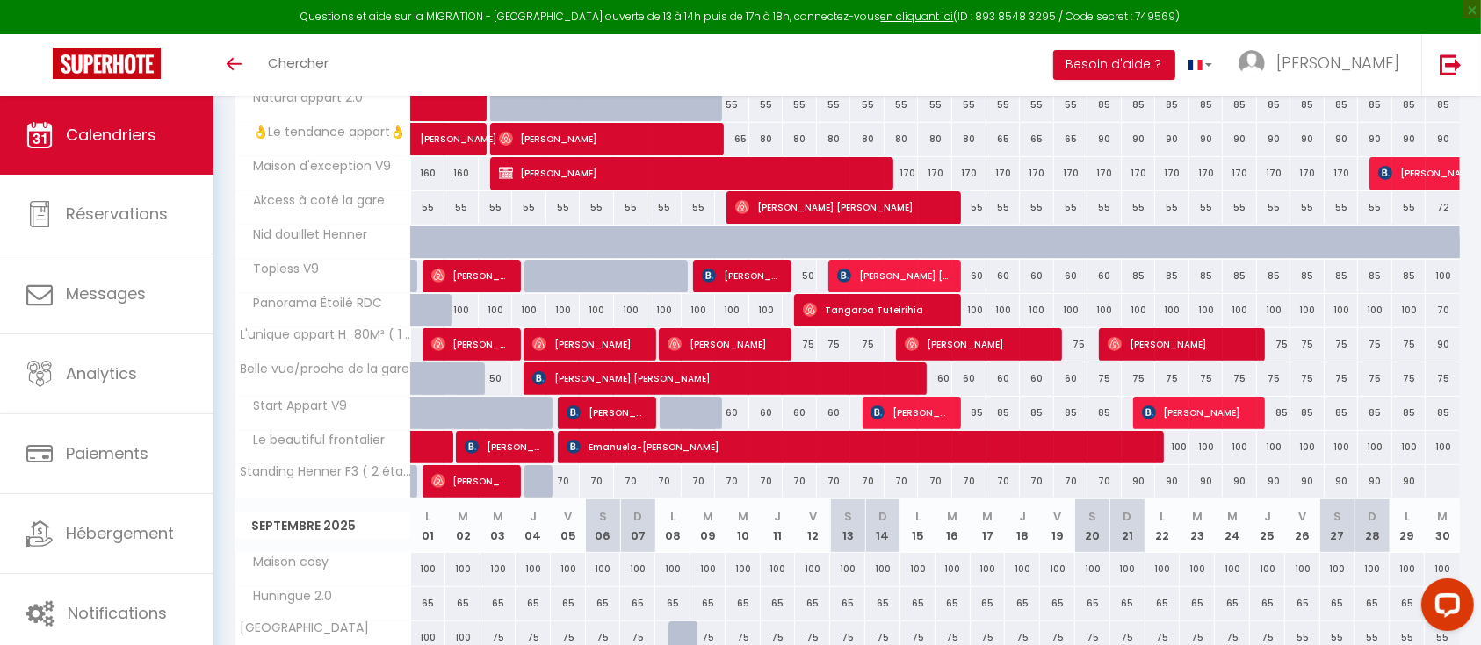
click at [1129, 206] on div "55" at bounding box center [1138, 207] width 34 height 32
type input "55"
type input "Ven 22 Août 2025"
type input "Sam 23 Août 2025"
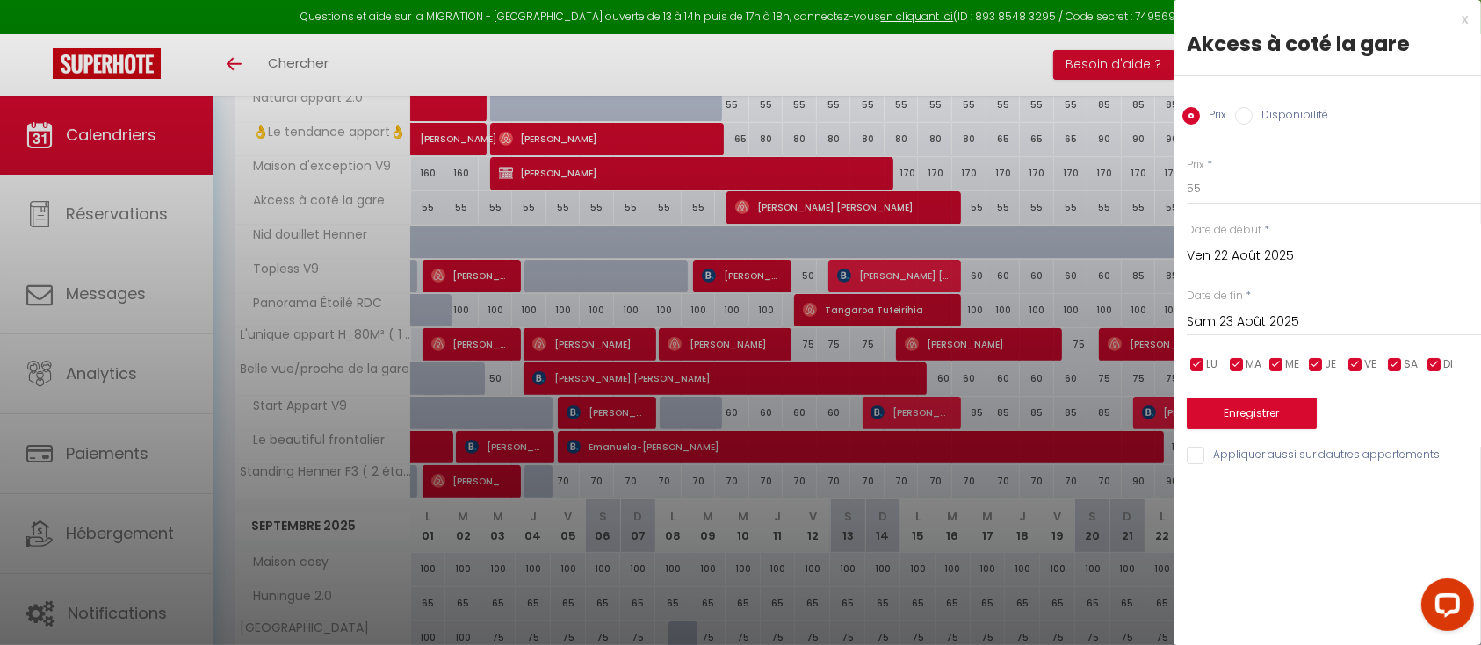
scroll to position [84, 0]
